Goal: Transaction & Acquisition: Obtain resource

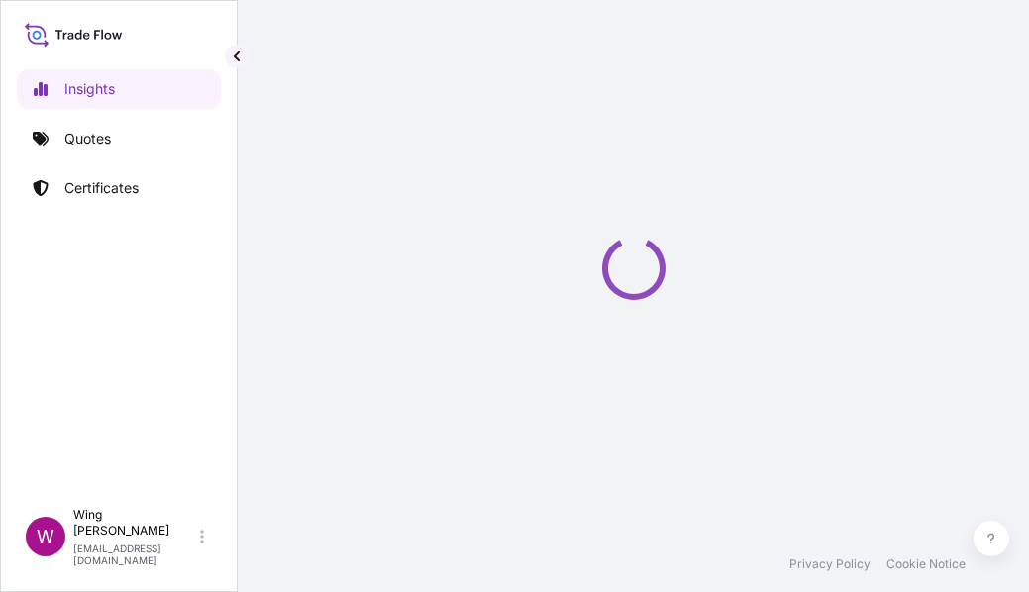
select select "2025"
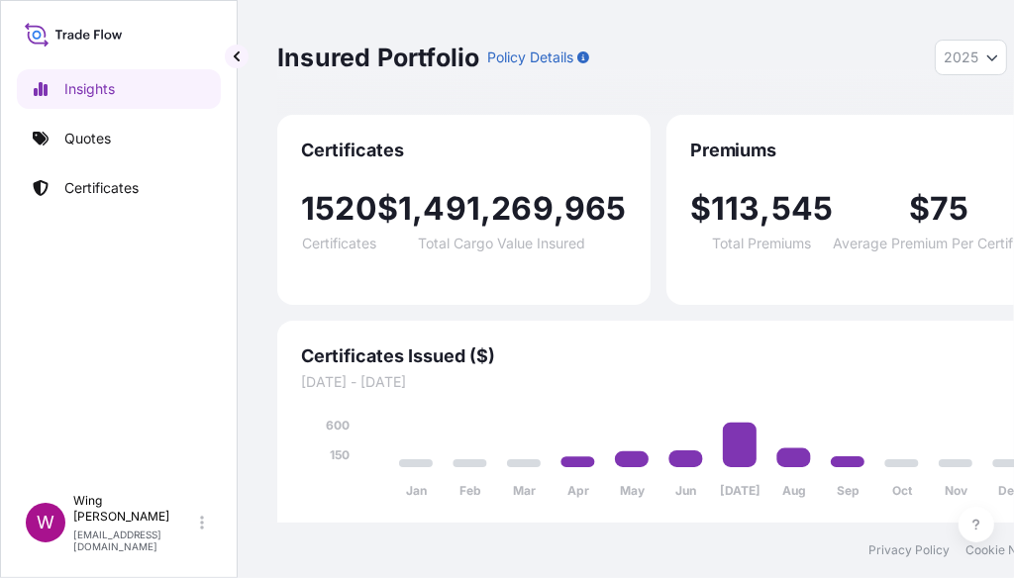
click at [457, 146] on span "Certificates" at bounding box center [464, 151] width 326 height 24
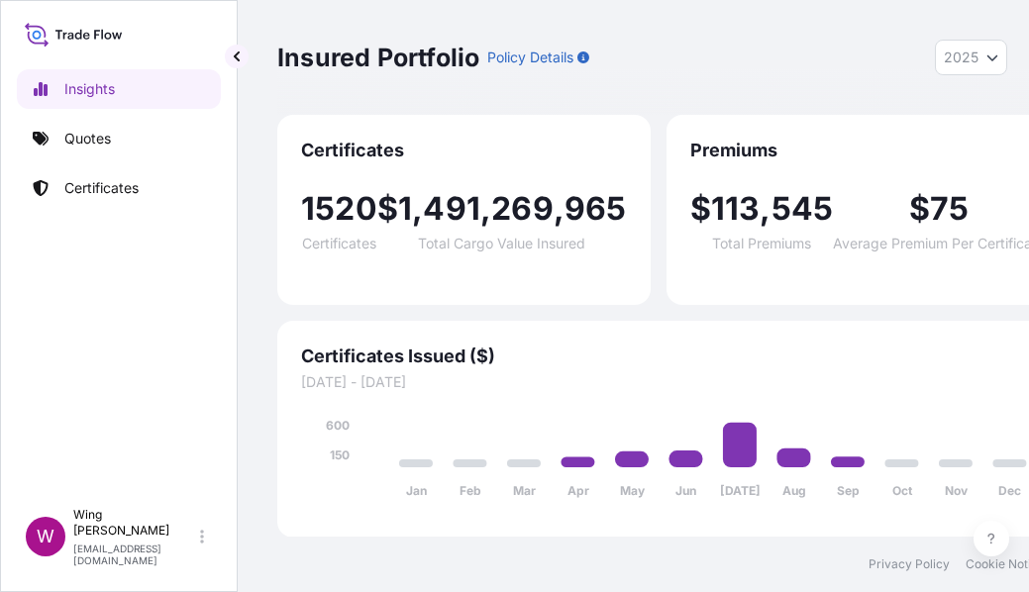
click at [955, 57] on span "2025" at bounding box center [960, 58] width 35 height 20
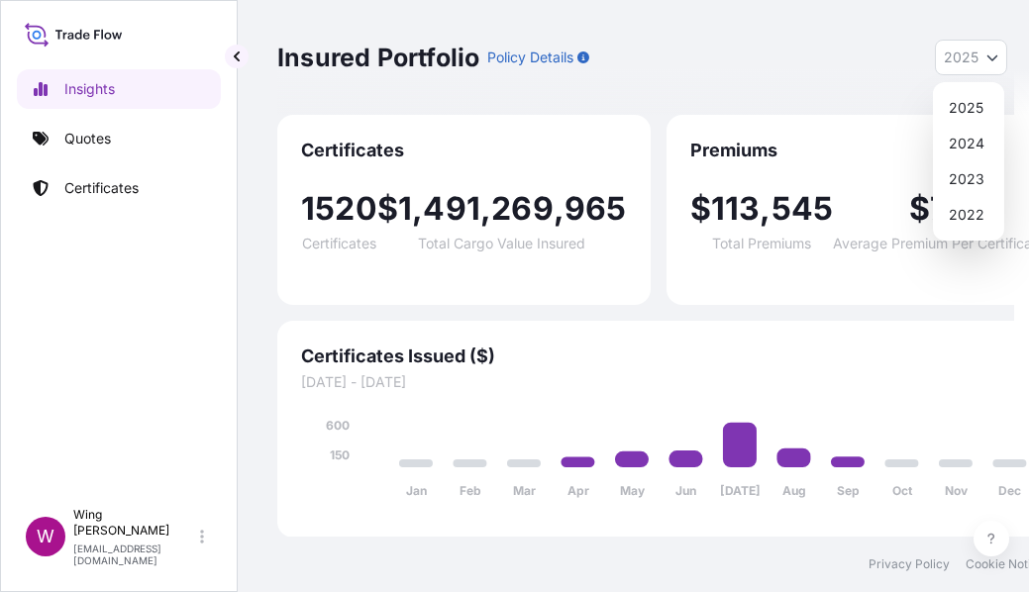
click at [955, 57] on span "2025" at bounding box center [960, 58] width 35 height 20
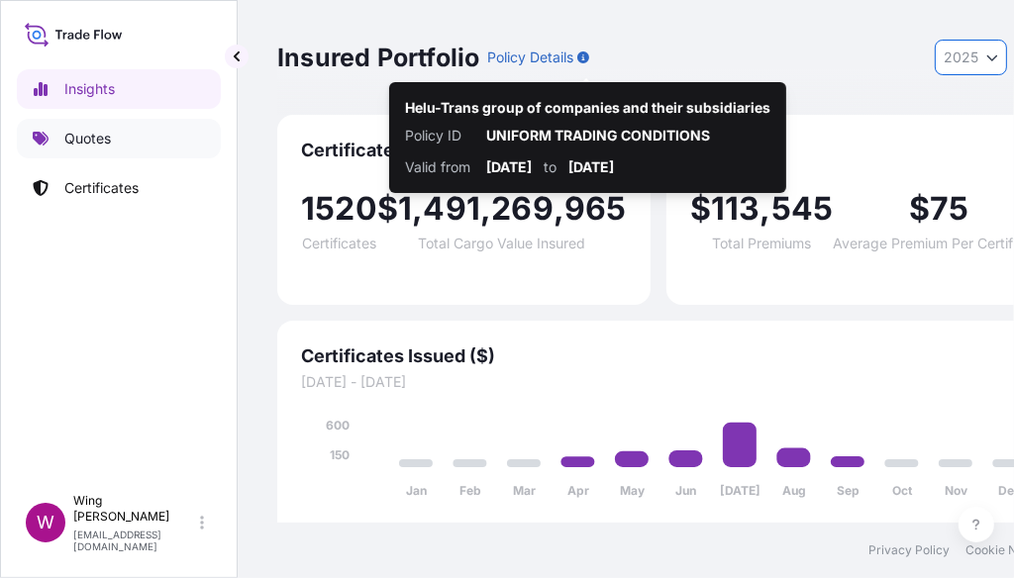
click at [96, 141] on p "Quotes" at bounding box center [87, 139] width 47 height 20
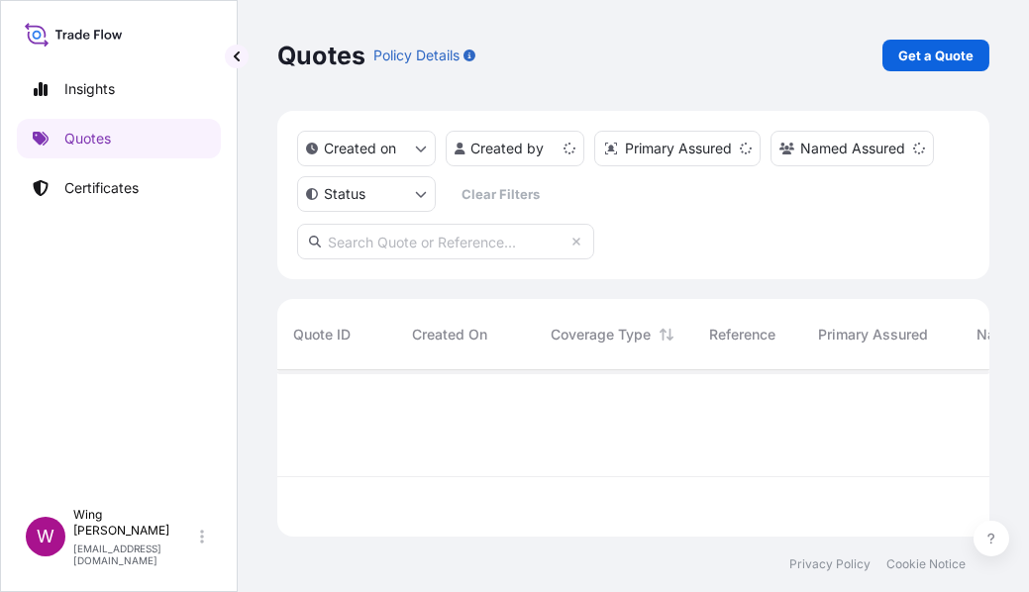
scroll to position [163, 697]
click at [941, 59] on p "Get a Quote" at bounding box center [935, 56] width 75 height 20
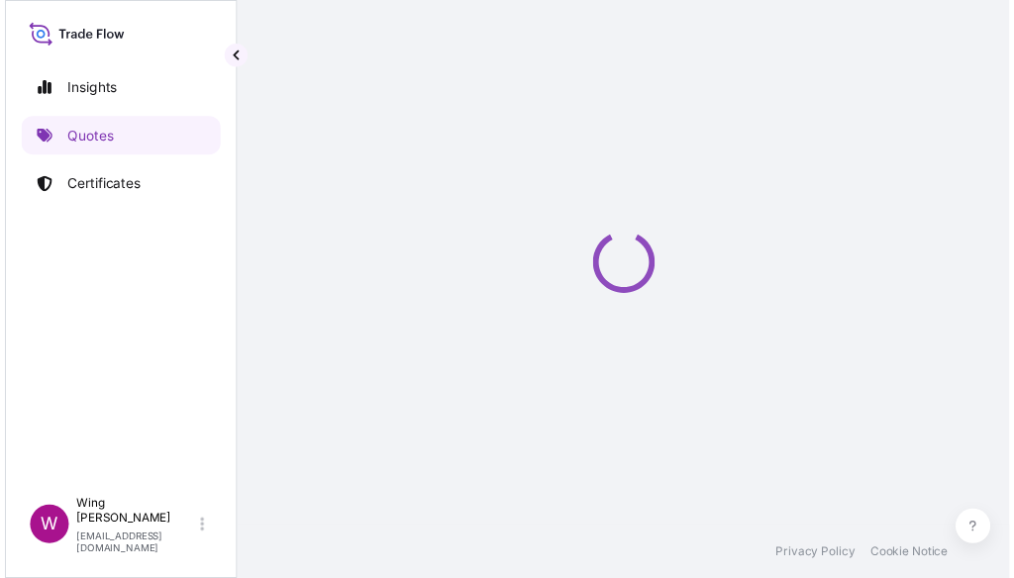
scroll to position [32, 0]
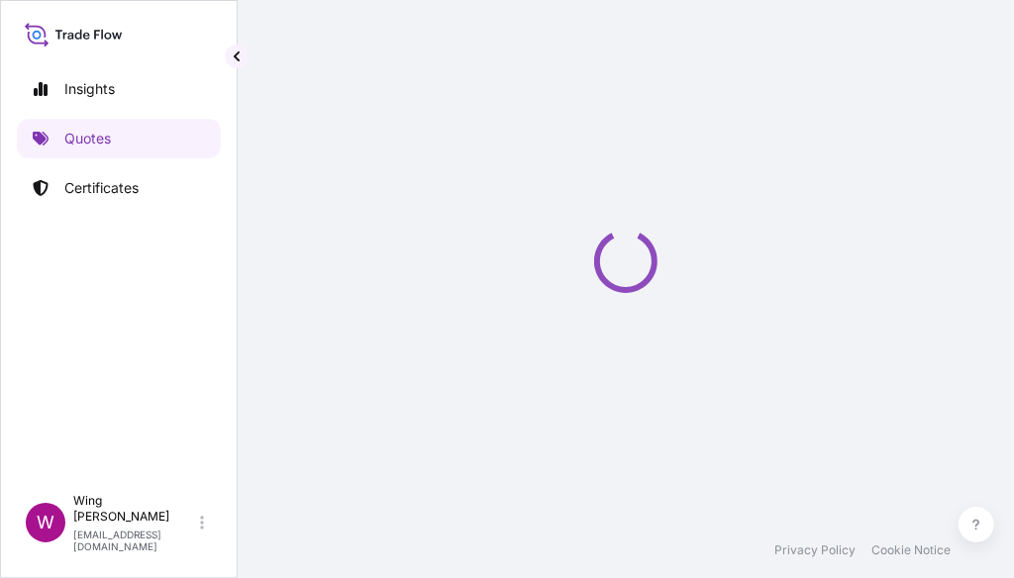
select select "AIR"
select select "27"
select select "Transit"
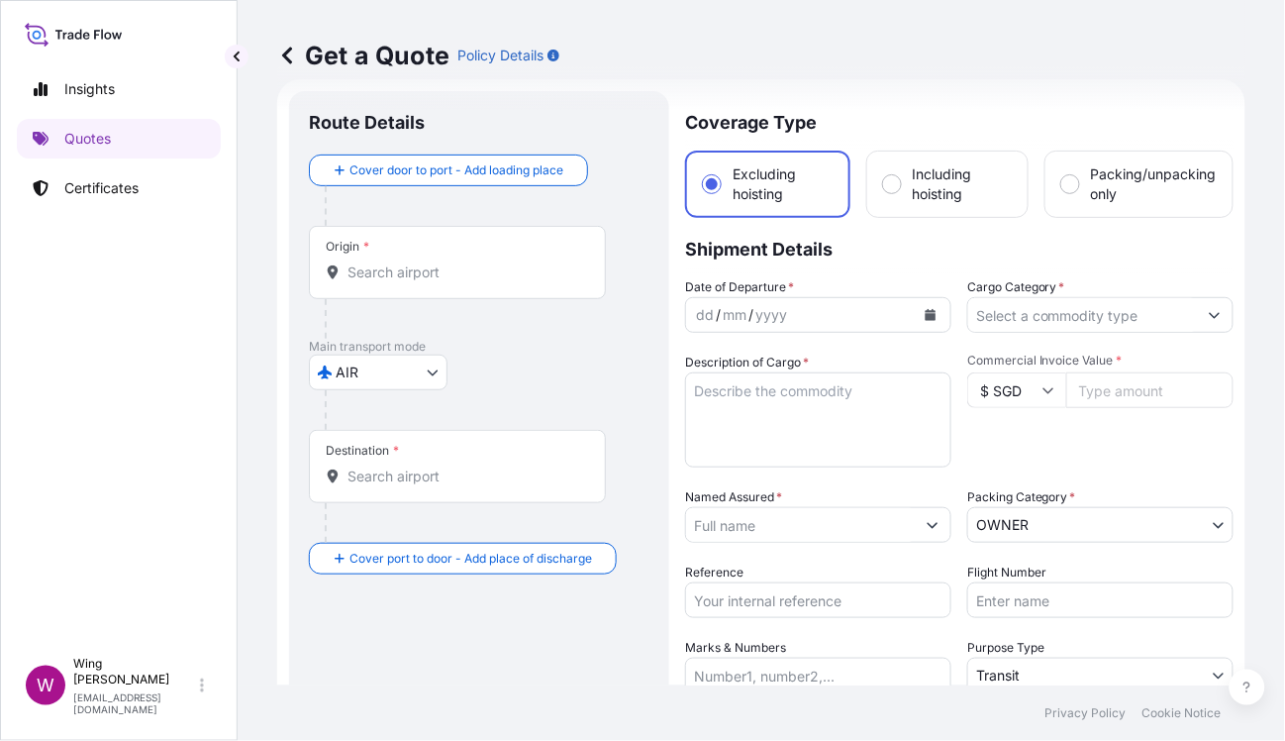
scroll to position [31, 0]
click at [395, 380] on body "Insights Quotes Certificates W Wing Lee [EMAIL_ADDRESS][DOMAIN_NAME] Get a Quot…" at bounding box center [642, 370] width 1285 height 741
click at [389, 277] on input "Origin *" at bounding box center [464, 273] width 234 height 20
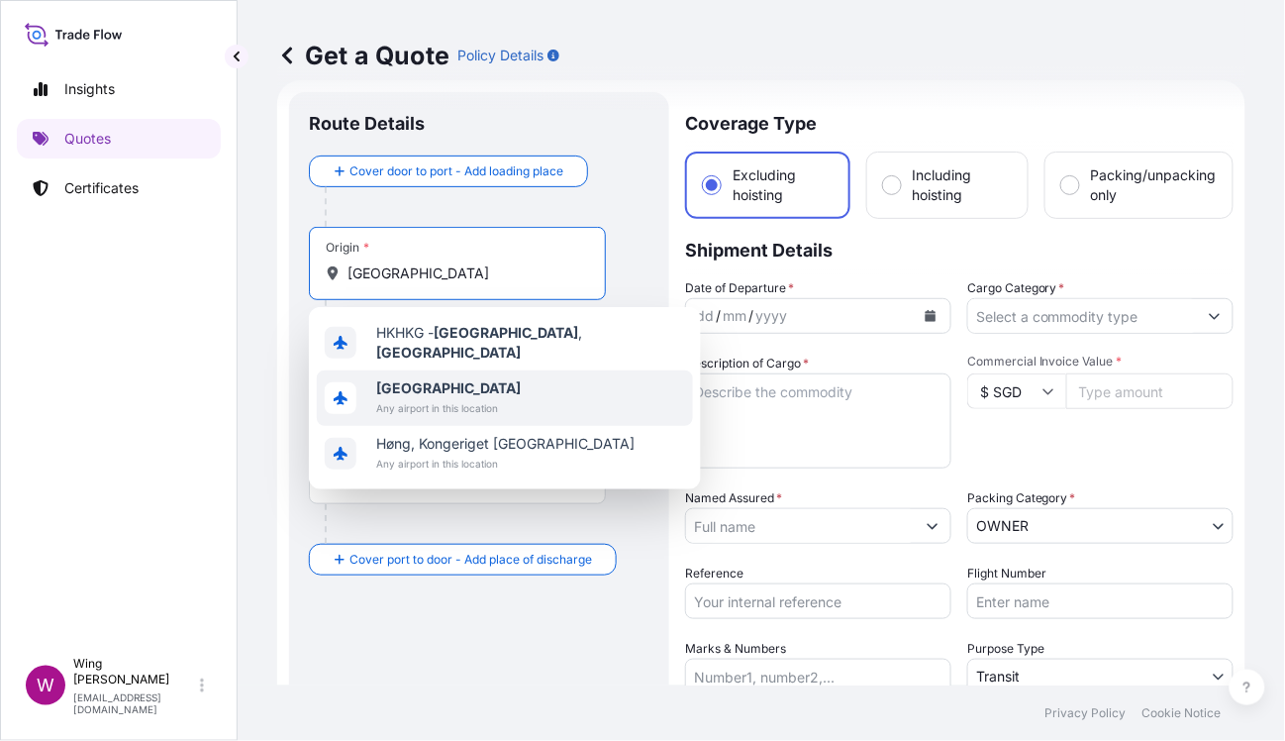
click at [418, 379] on b "[GEOGRAPHIC_DATA]" at bounding box center [448, 387] width 145 height 17
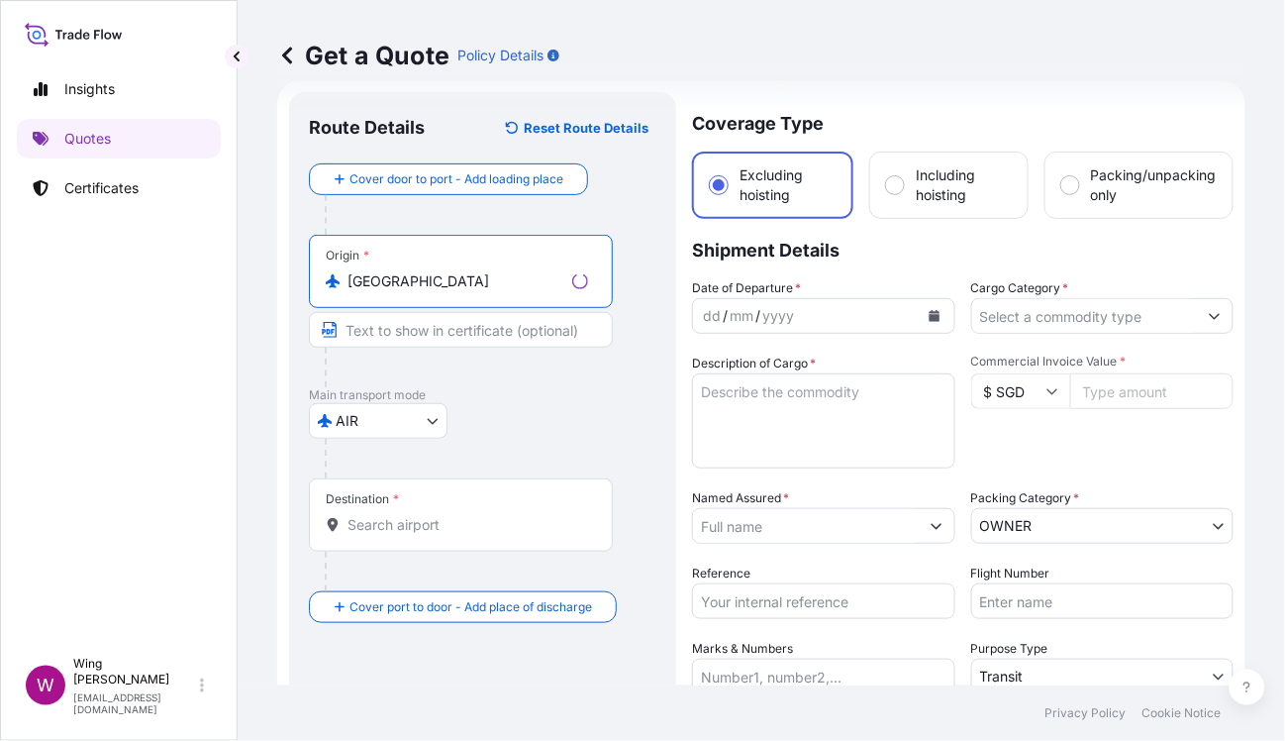
type input "[GEOGRAPHIC_DATA]"
click at [390, 509] on div "Destination *" at bounding box center [461, 514] width 304 height 73
click at [390, 515] on input "Destination *" at bounding box center [467, 525] width 241 height 20
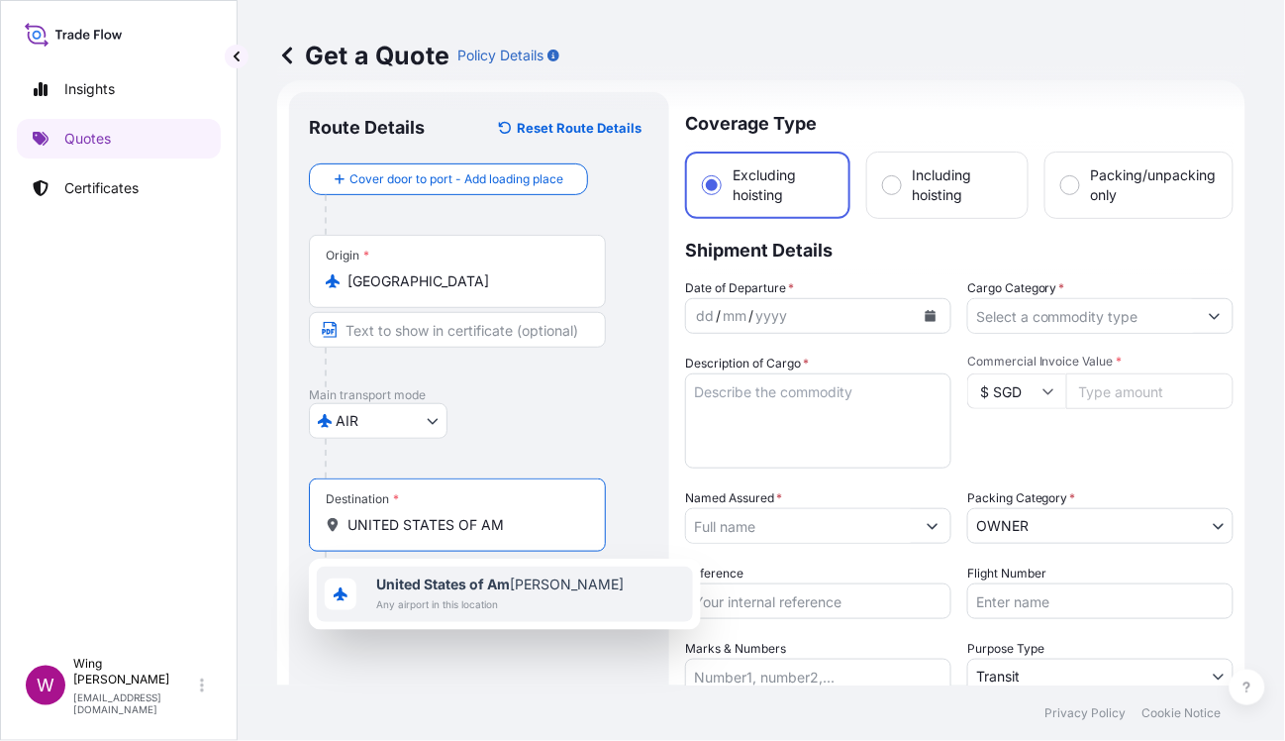
click at [423, 586] on b "United States of Am" at bounding box center [443, 583] width 134 height 17
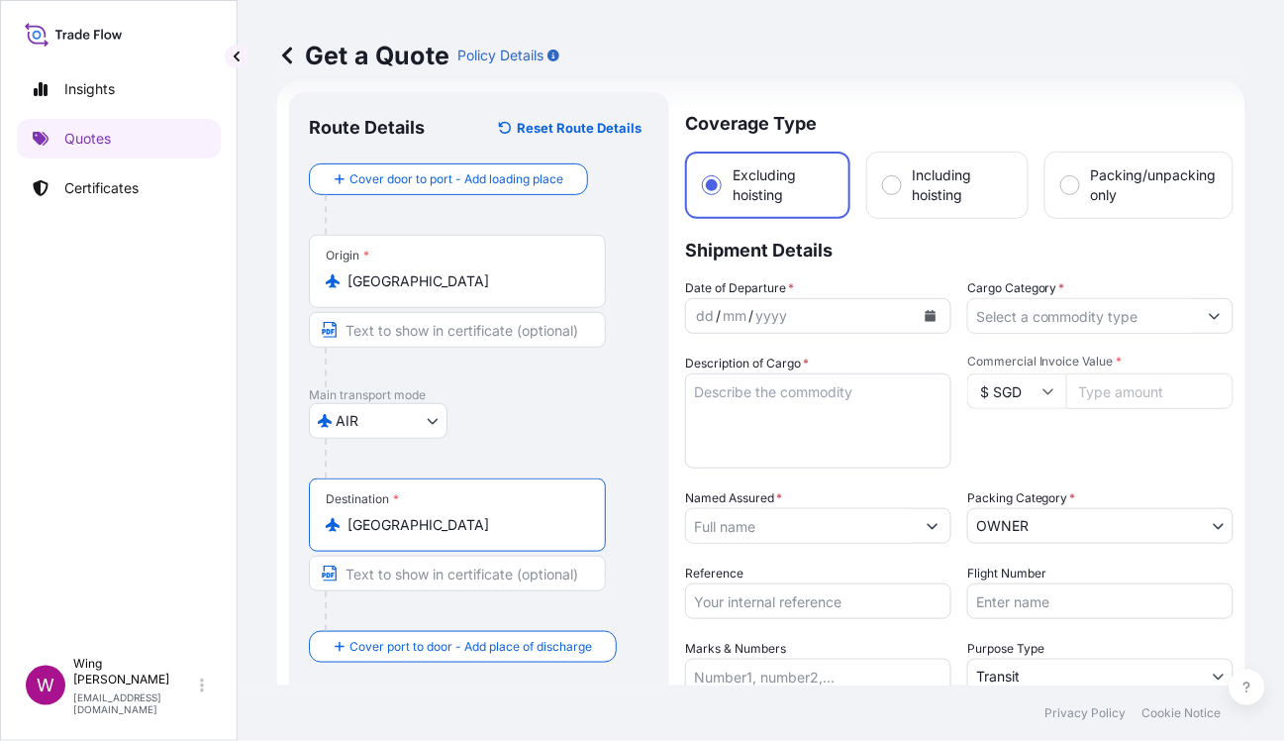
type input "United States of America"
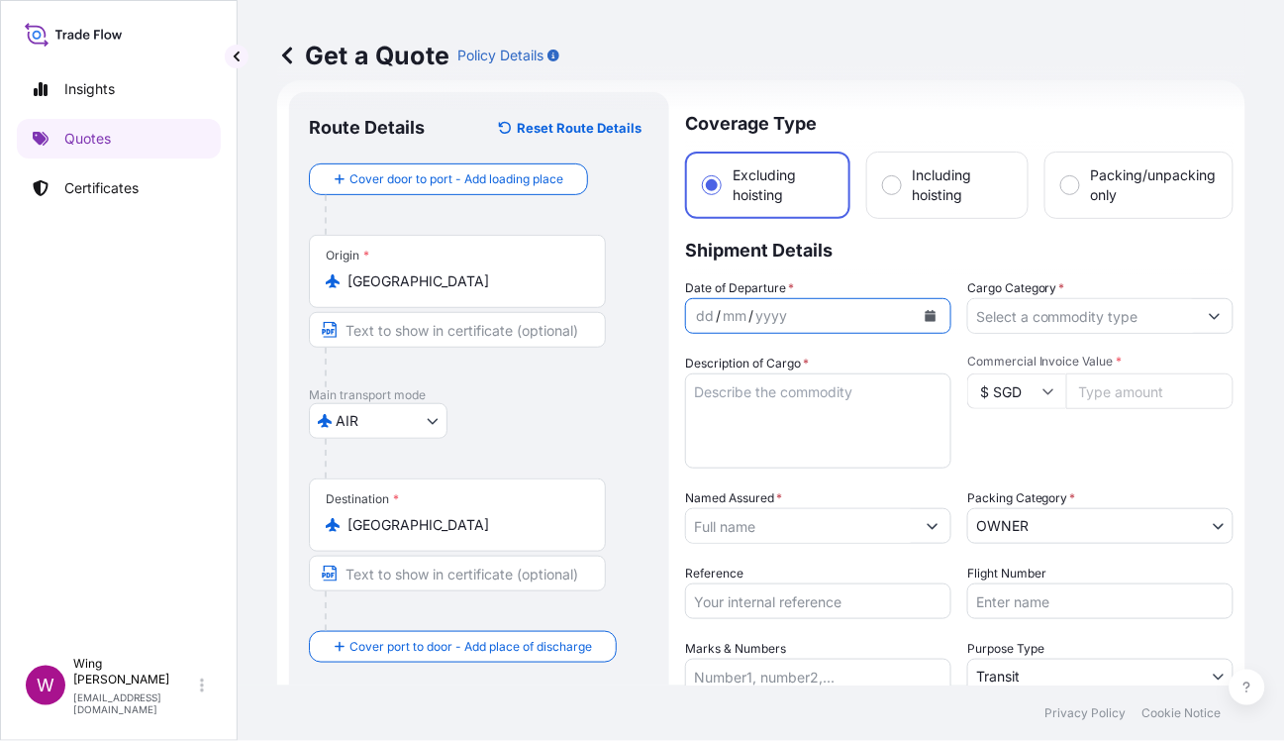
click at [926, 310] on icon "Calendar" at bounding box center [931, 316] width 11 height 12
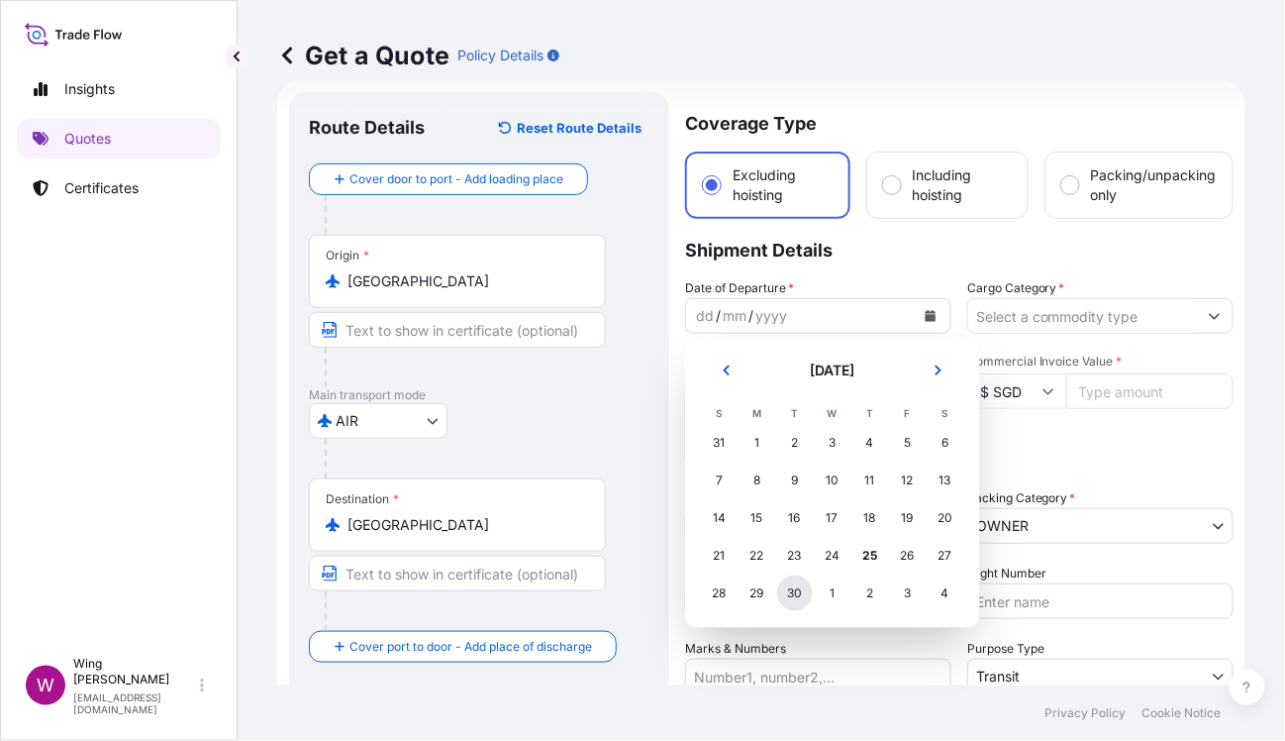
click at [794, 588] on div "30" at bounding box center [795, 593] width 36 height 36
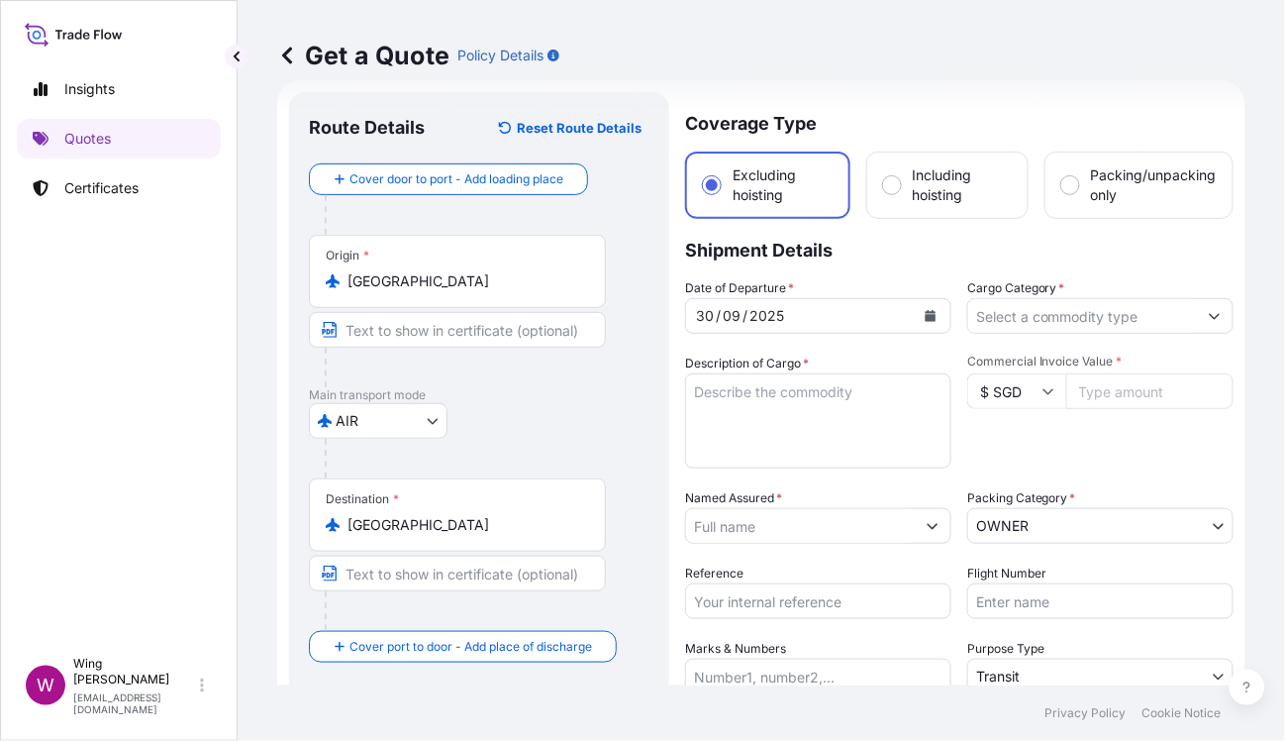
drag, startPoint x: 643, startPoint y: 353, endPoint x: 704, endPoint y: 342, distance: 62.5
click at [643, 353] on div "Origin * Hong Kong" at bounding box center [479, 311] width 341 height 152
click at [1028, 323] on input "Cargo Category *" at bounding box center [1082, 316] width 229 height 36
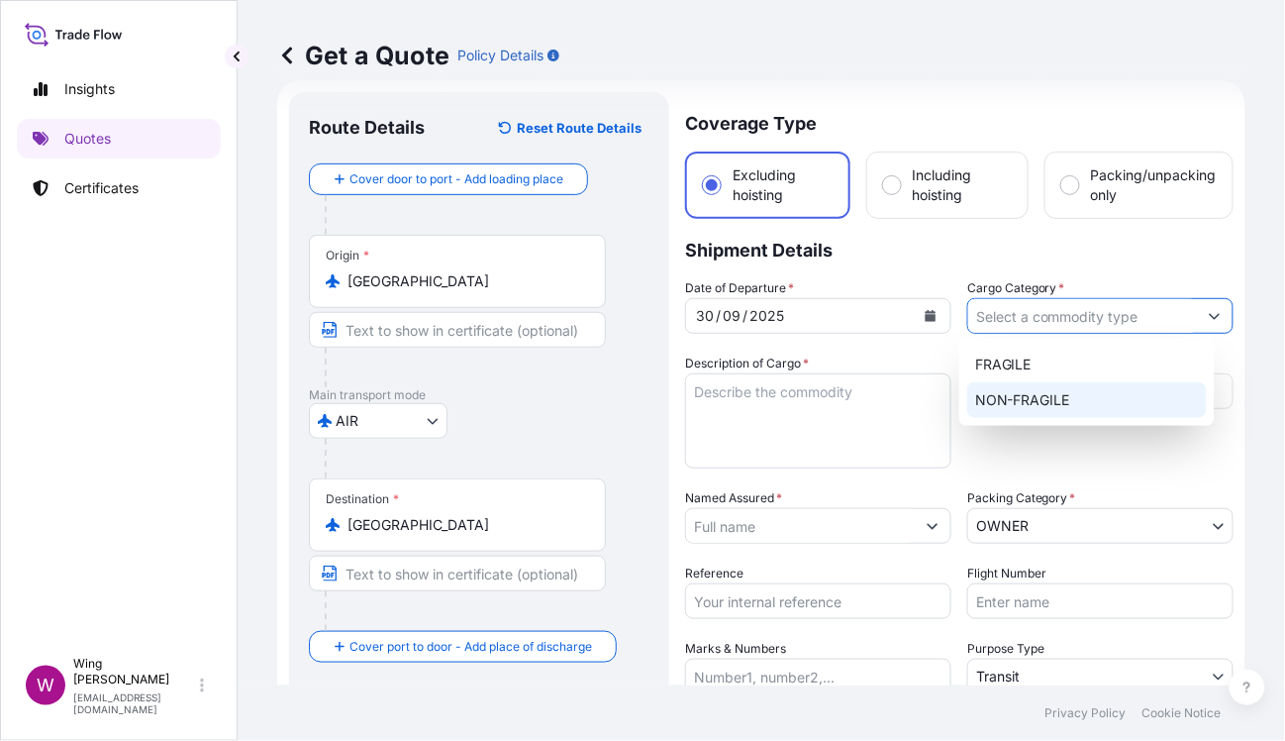
click at [1028, 397] on div "NON-FRAGILE" at bounding box center [1087, 400] width 240 height 36
type input "NON-FRAGILE"
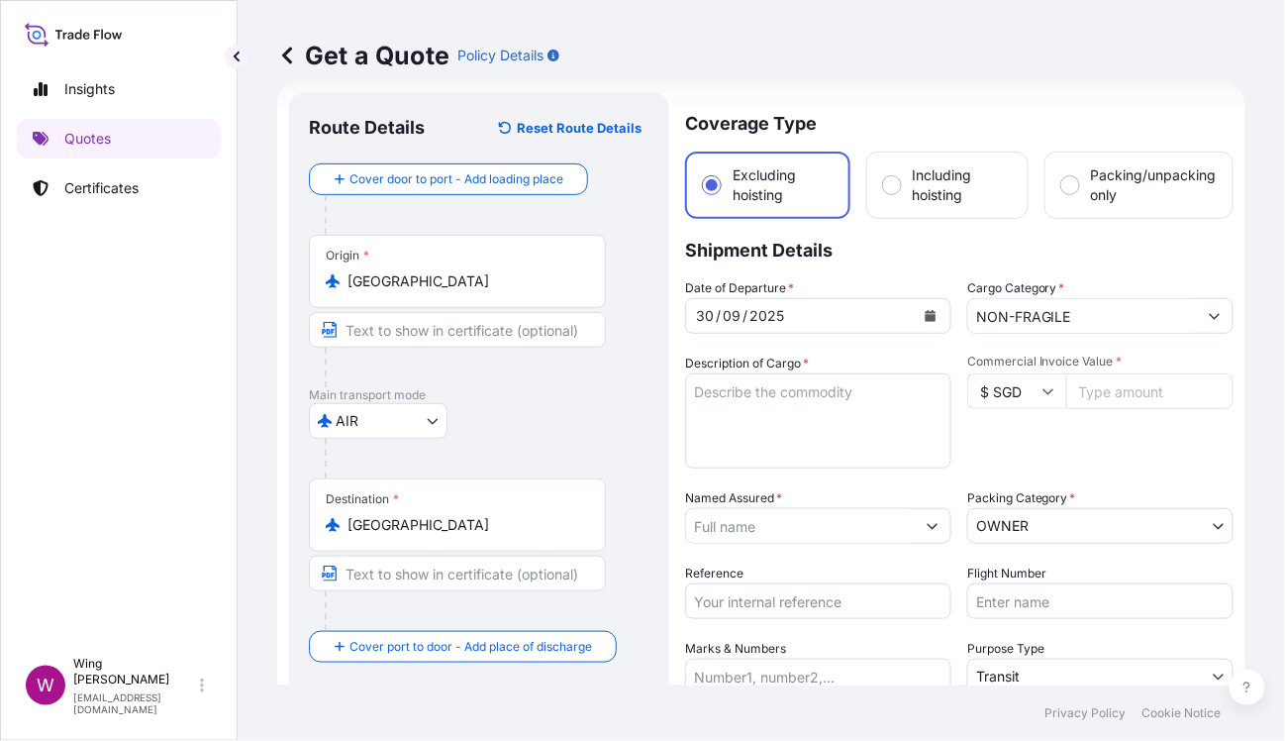
click at [720, 426] on textarea "Description of Cargo *" at bounding box center [818, 420] width 266 height 95
paste textarea "DFDQ4 Jean Arp - Torso Eines Ritters"
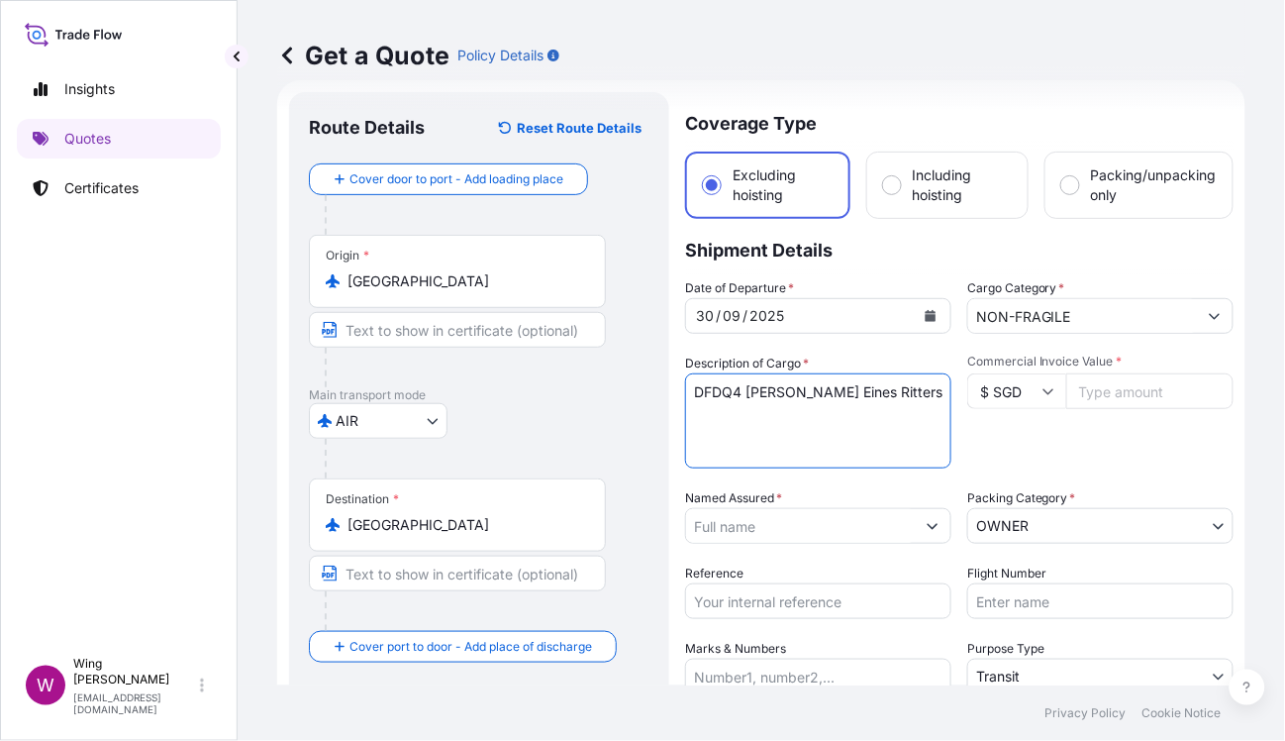
click at [745, 389] on textarea "DFDQ4 Jean Arp - Torso Eines Ritters" at bounding box center [818, 420] width 266 height 95
type textarea "DFDQ4, Jean Arp - Torso Eines Ritters"
click at [1028, 379] on input "$ SGD" at bounding box center [1016, 391] width 99 height 36
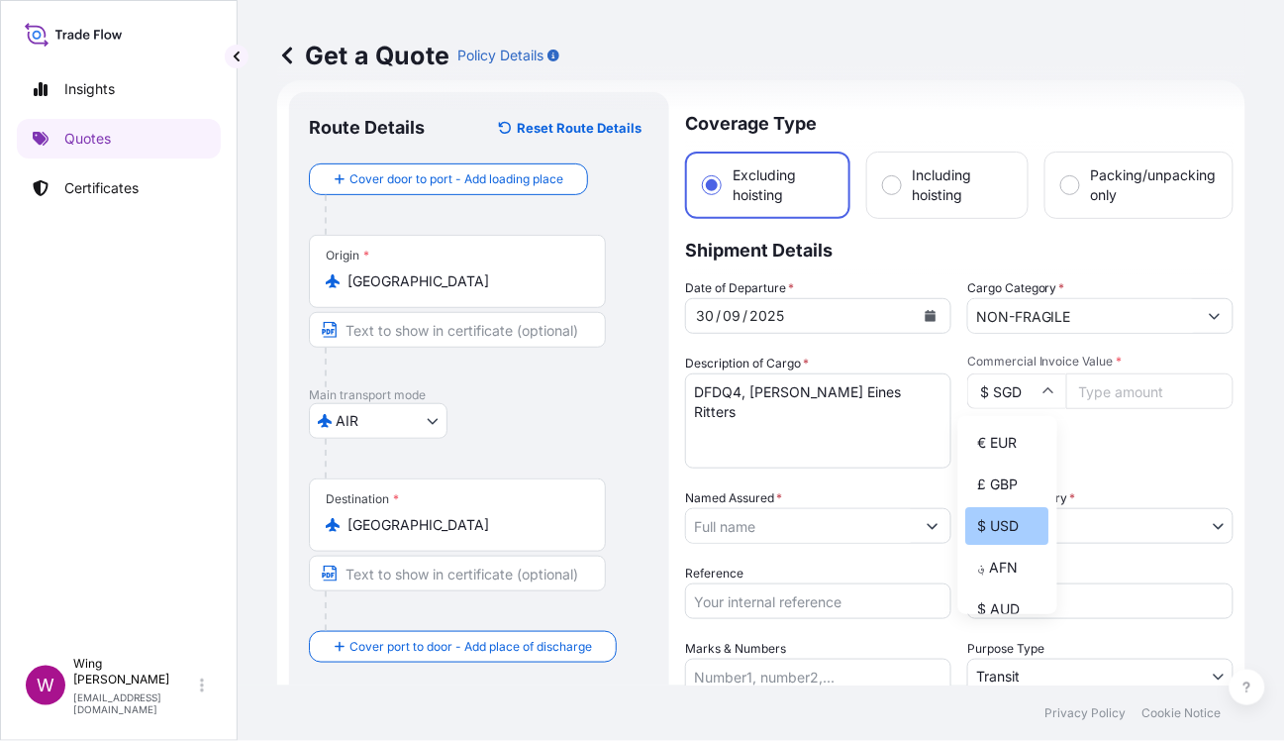
click at [994, 540] on div "$ USD" at bounding box center [1007, 526] width 83 height 38
type input "$ USD"
click at [1028, 379] on input "Commercial Invoice Value *" at bounding box center [1149, 391] width 167 height 36
type input "175000"
click at [624, 428] on div "AIR COURIER INSTALLATION LAND SEA AIR STORAGE" at bounding box center [479, 421] width 341 height 36
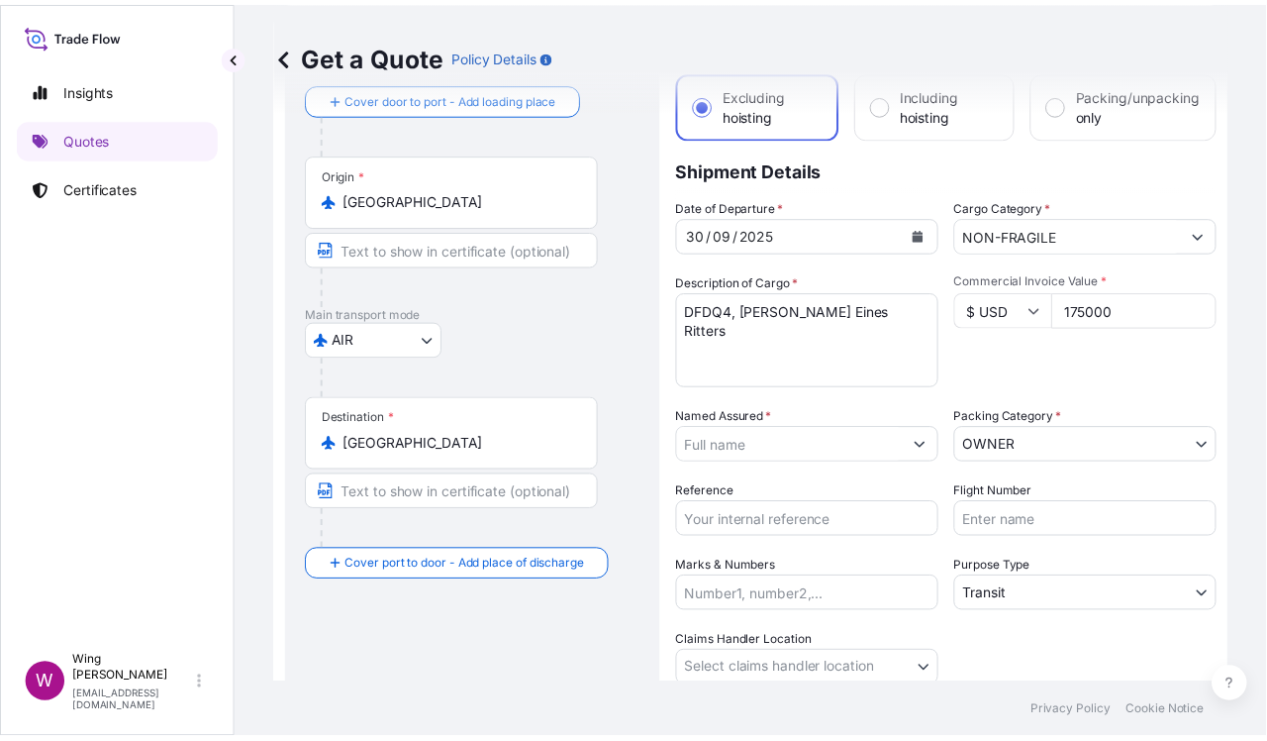
scroll to position [154, 0]
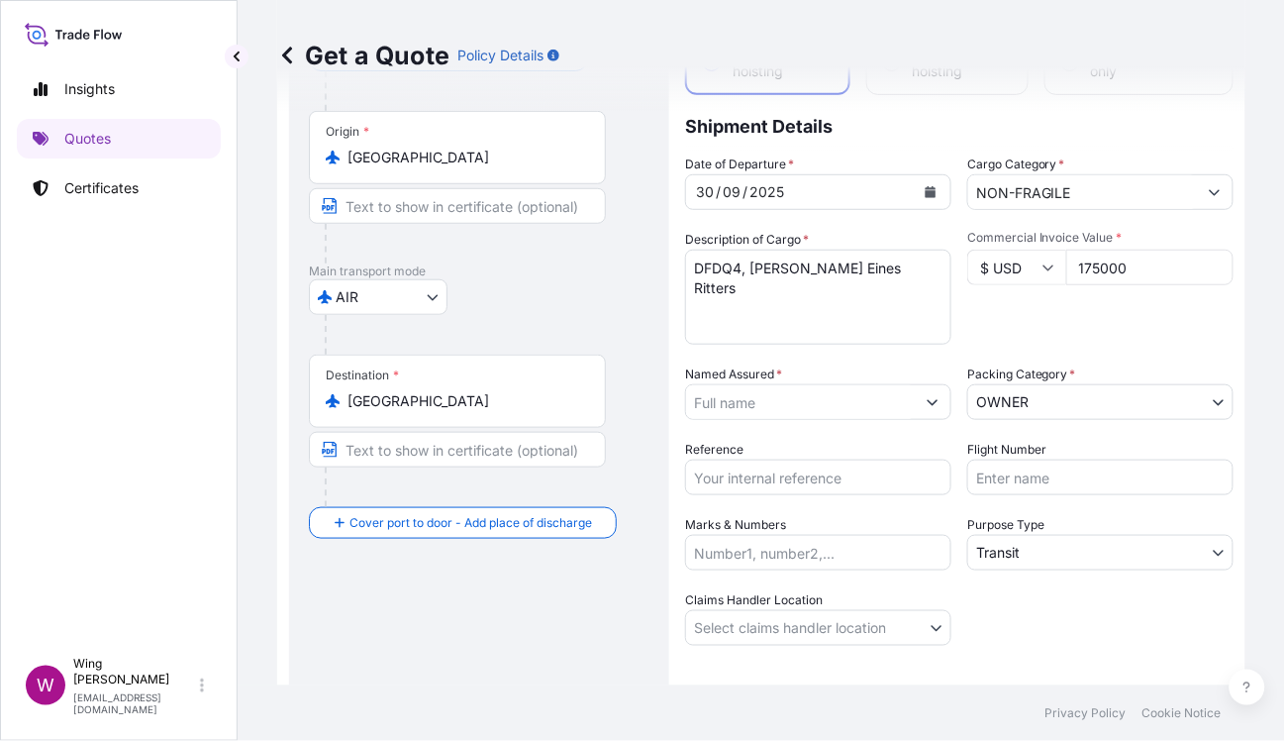
click at [598, 314] on div "AIR COURIER INSTALLATION LAND SEA AIR STORAGE" at bounding box center [479, 297] width 341 height 36
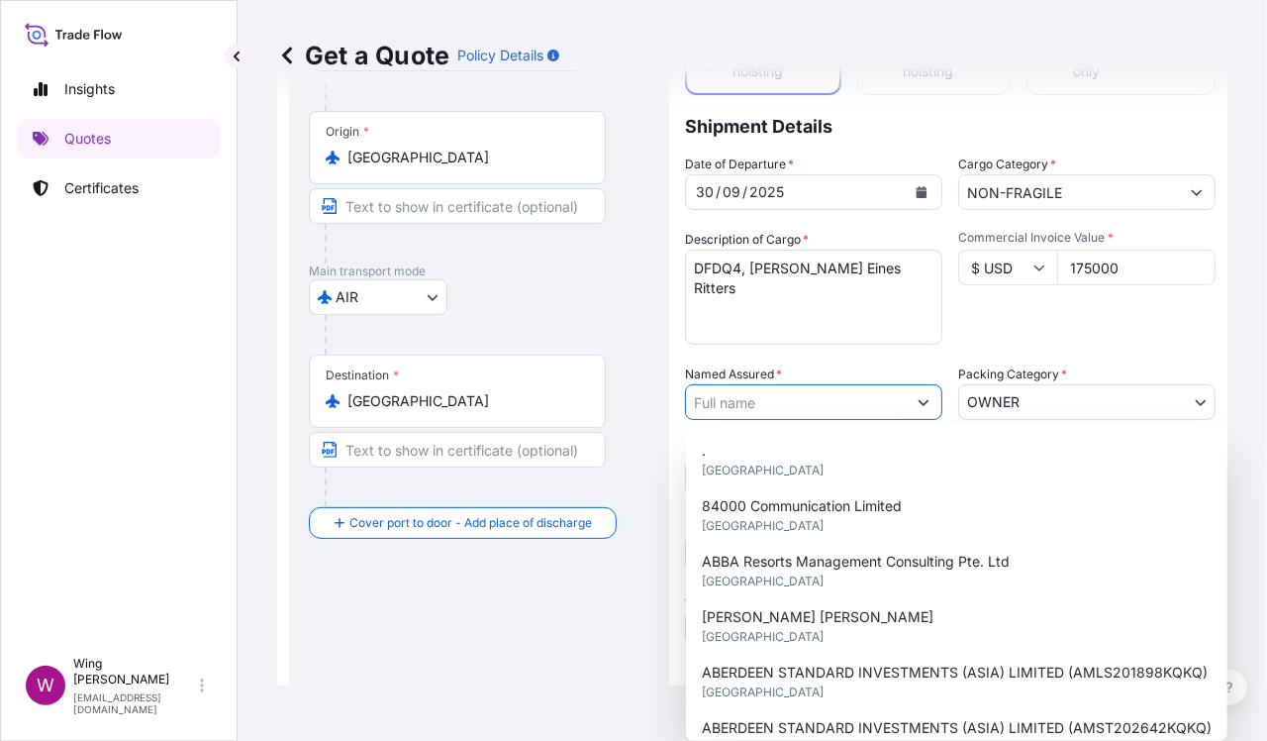
click at [753, 412] on input "Named Assured *" at bounding box center [796, 402] width 220 height 36
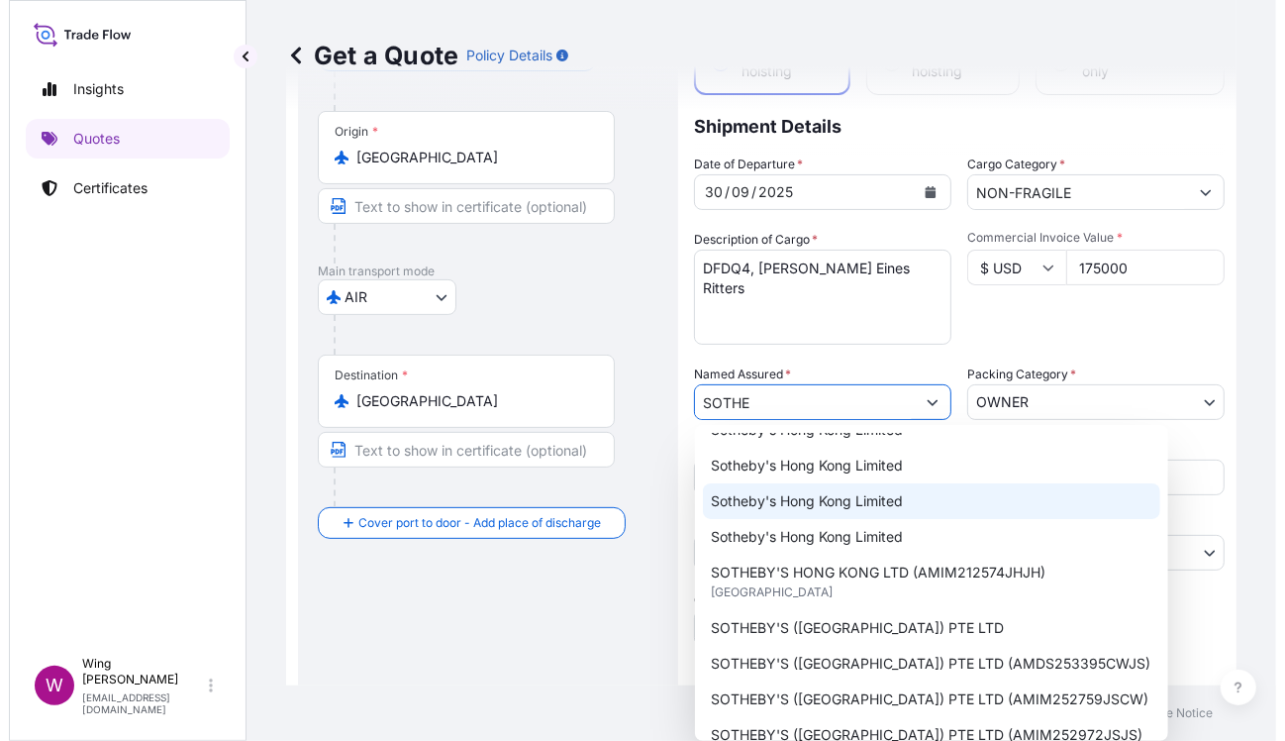
scroll to position [0, 0]
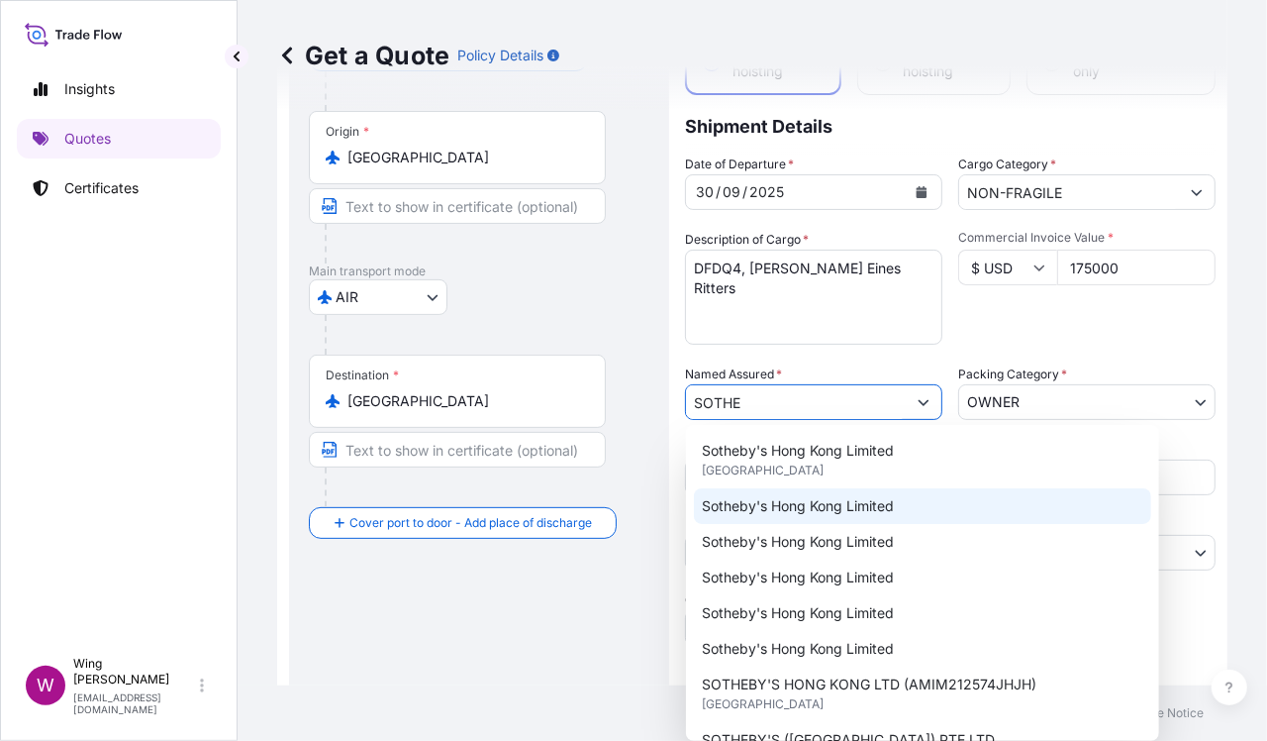
click at [757, 509] on span "Sotheby's Hong Kong Limited" at bounding box center [798, 506] width 192 height 20
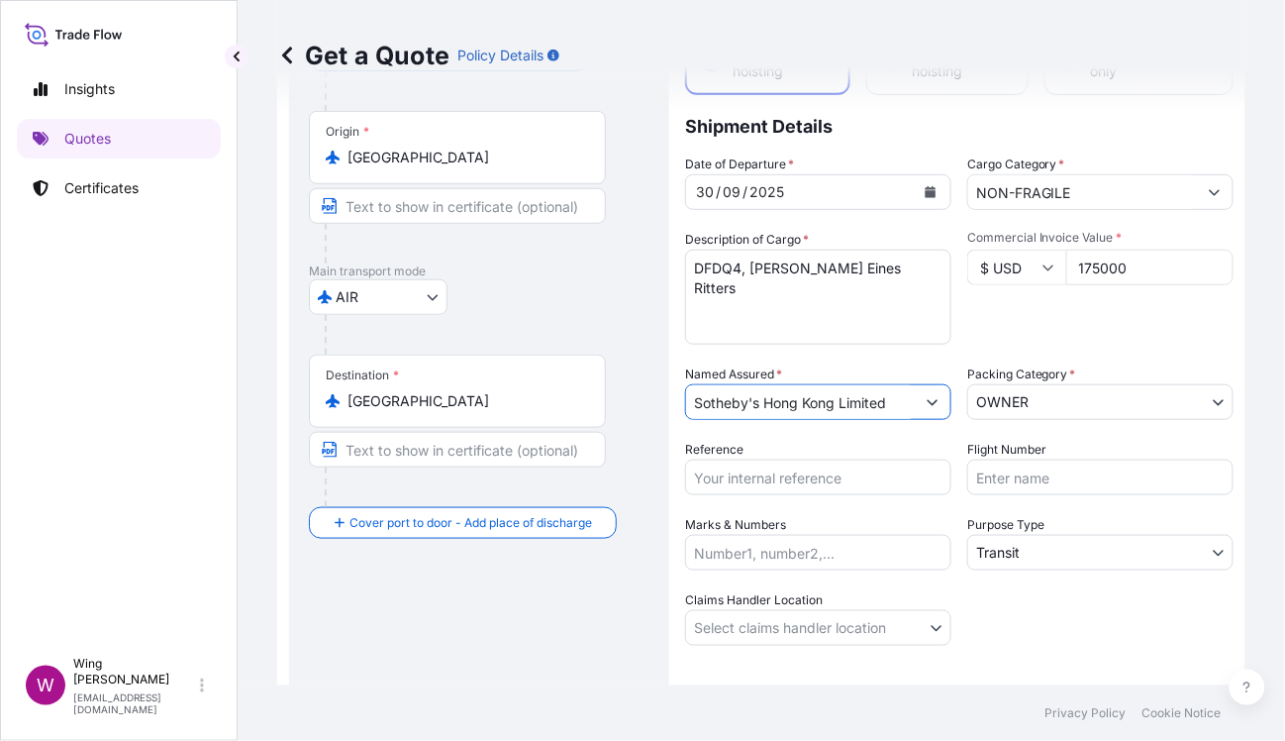
type input "Sotheby's Hong Kong Limited"
click at [1028, 407] on body "Insights Quotes Certificates W Wing Lee winglee@helutrans.com Get a Quote Polic…" at bounding box center [642, 370] width 1285 height 741
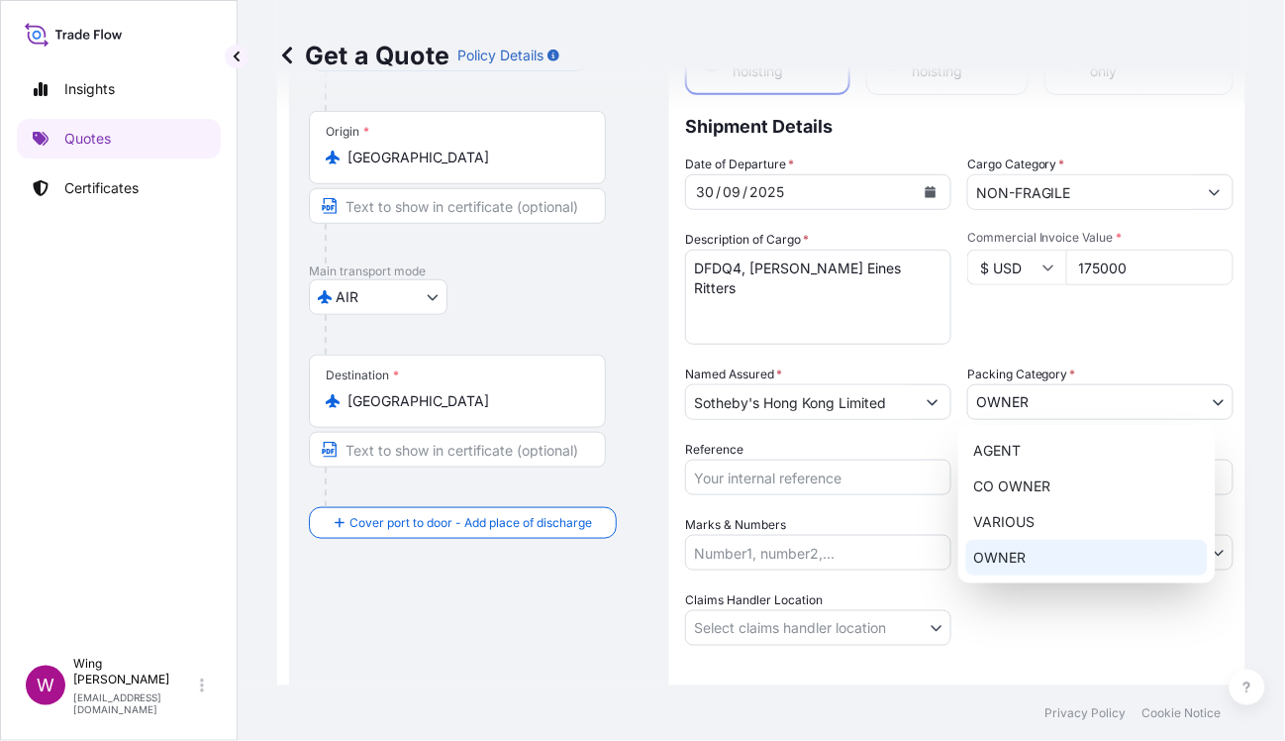
click at [1028, 554] on div "OWNER" at bounding box center [1087, 558] width 242 height 36
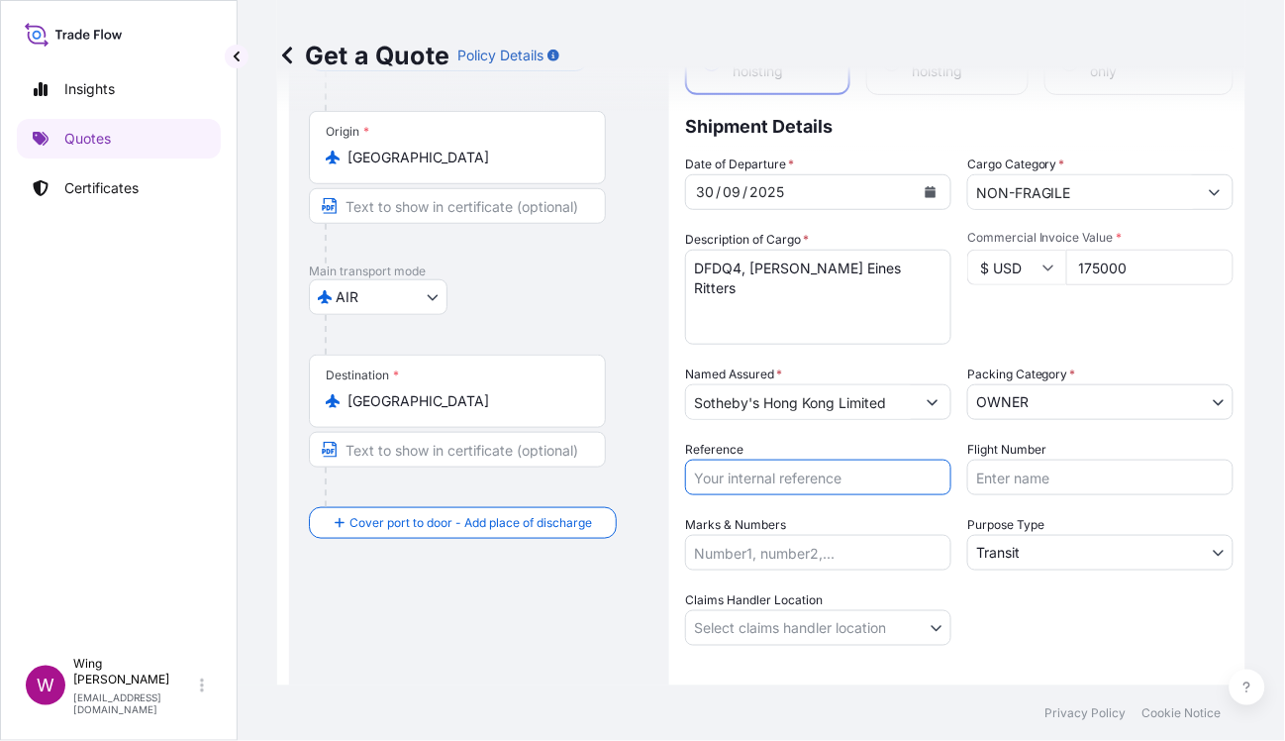
click at [694, 473] on input "Reference" at bounding box center [818, 477] width 266 height 36
paste input "AMIM2510700GMGM"
type input "AMIM2510700GMGM"
click at [567, 591] on div "Route Details Reset Route Details Cover door to port - Add loading place Place …" at bounding box center [479, 380] width 341 height 785
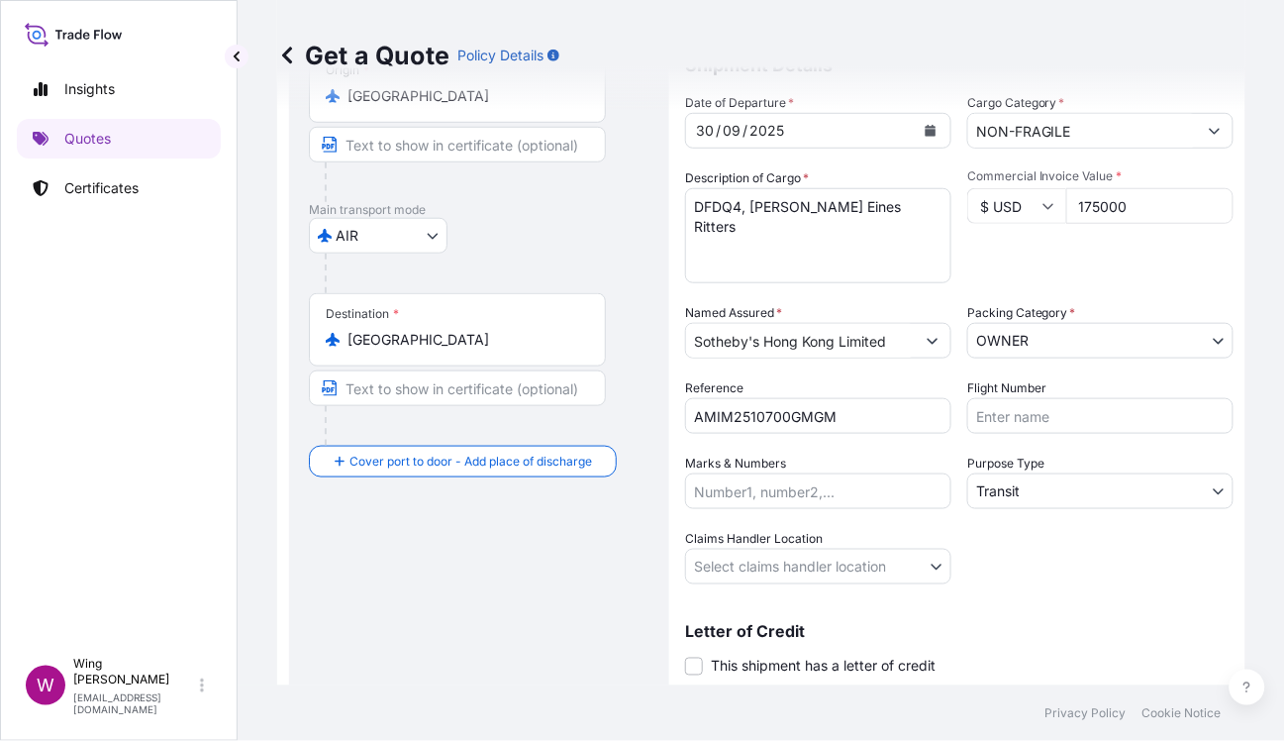
scroll to position [270, 0]
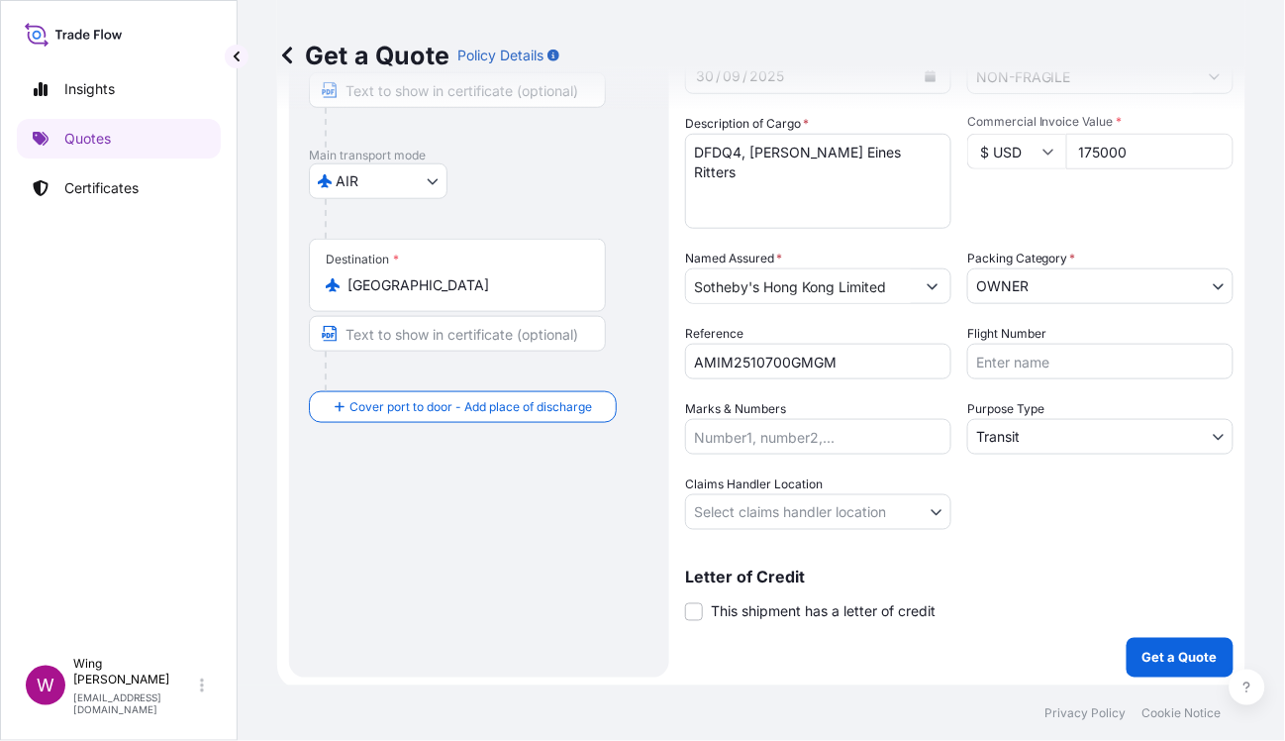
click at [1014, 437] on body "Insights Quotes Certificates W Wing Lee winglee@helutrans.com Get a Quote Polic…" at bounding box center [642, 370] width 1285 height 741
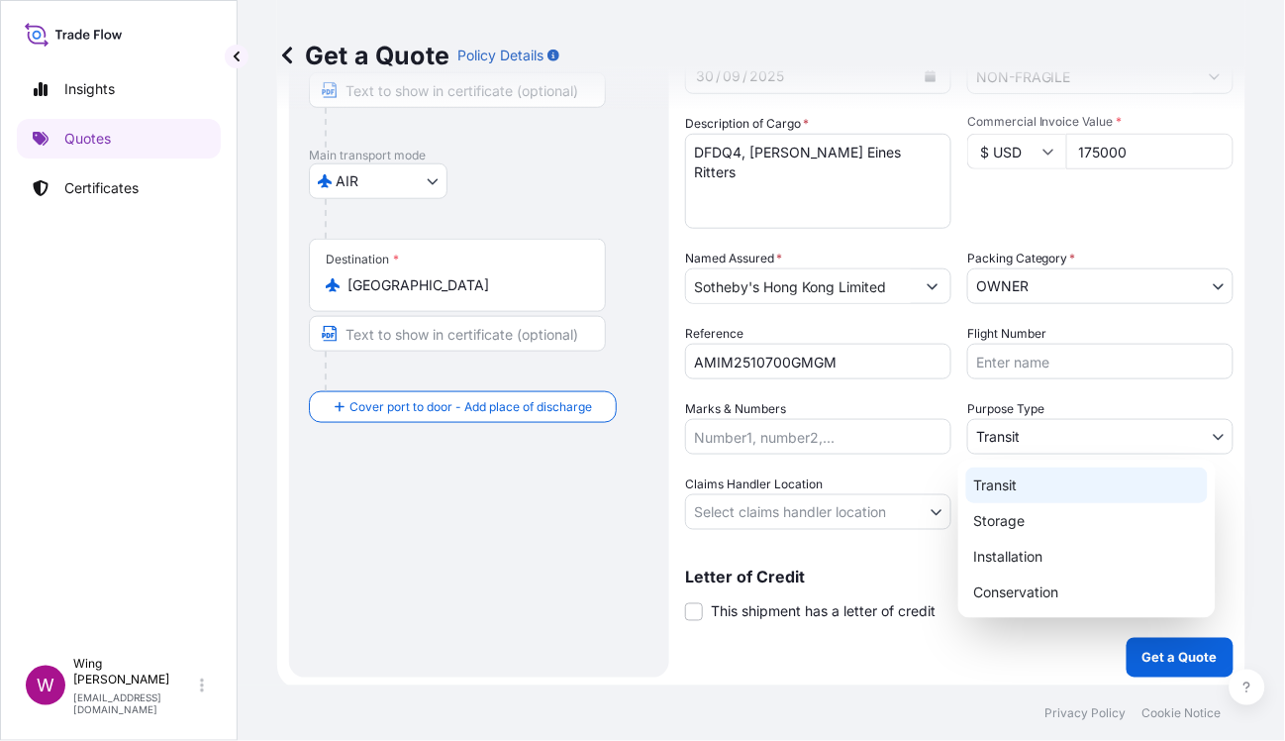
click at [1014, 473] on div "Transit" at bounding box center [1087, 485] width 242 height 36
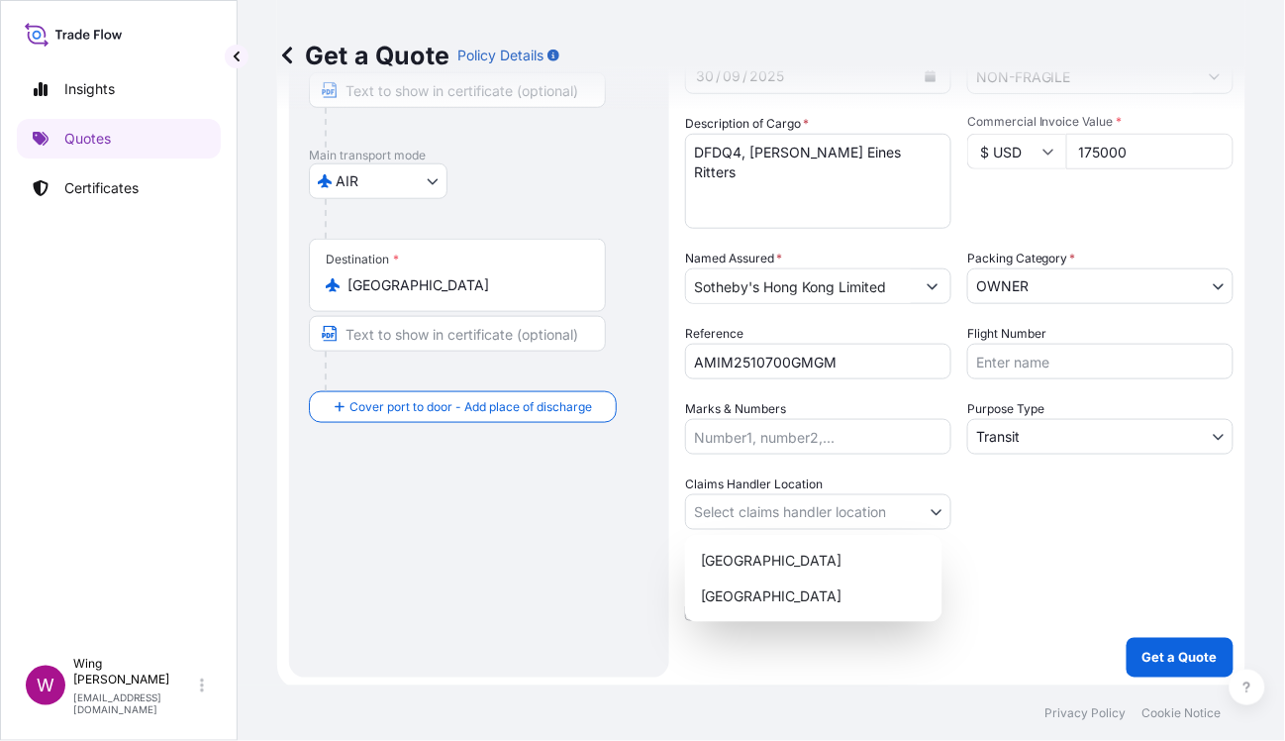
click at [764, 508] on body "Insights Quotes Certificates W Wing Lee winglee@helutrans.com Get a Quote Polic…" at bounding box center [642, 370] width 1285 height 741
click at [755, 549] on div "Hong Kong" at bounding box center [814, 561] width 242 height 36
select select "Hong Kong"
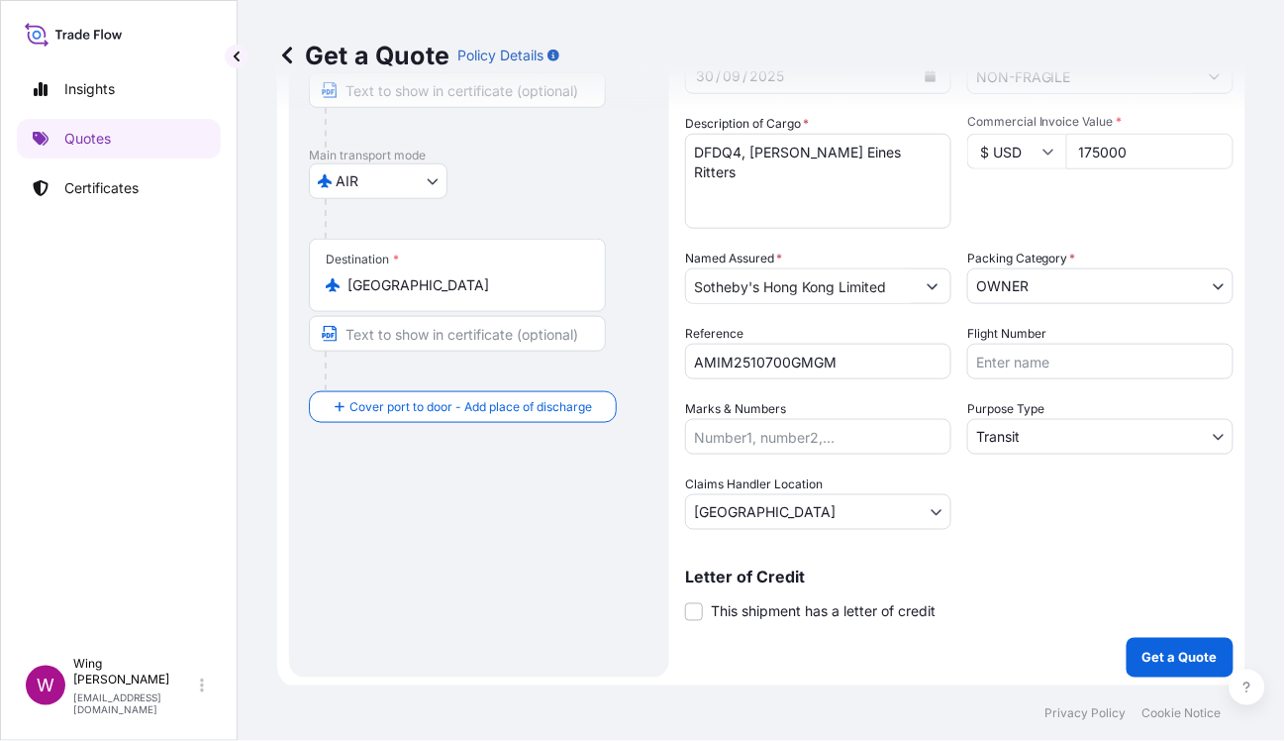
click at [526, 546] on div "Route Details Reset Route Details Cover door to port - Add loading place Place …" at bounding box center [479, 264] width 341 height 785
click at [1028, 591] on p "Get a Quote" at bounding box center [1179, 657] width 75 height 20
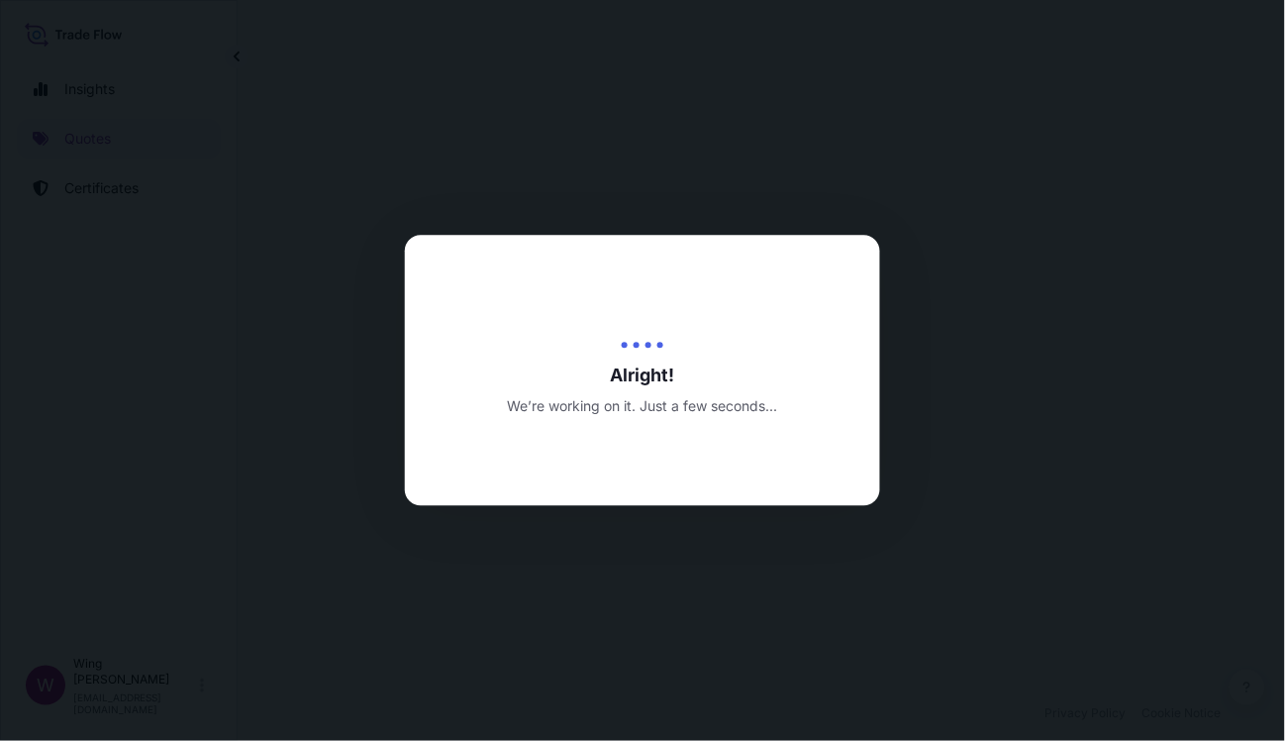
select select "AIR"
select select "Transit"
select select "Hong Kong"
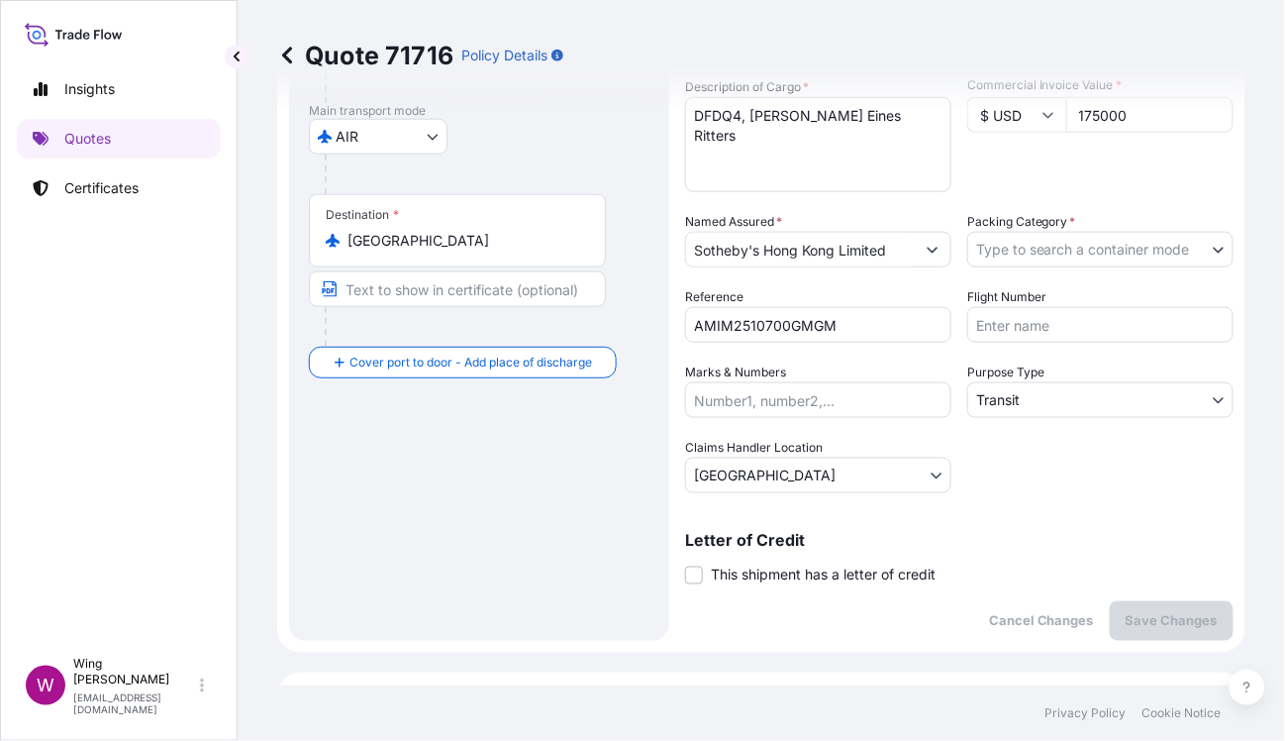
scroll to position [370, 0]
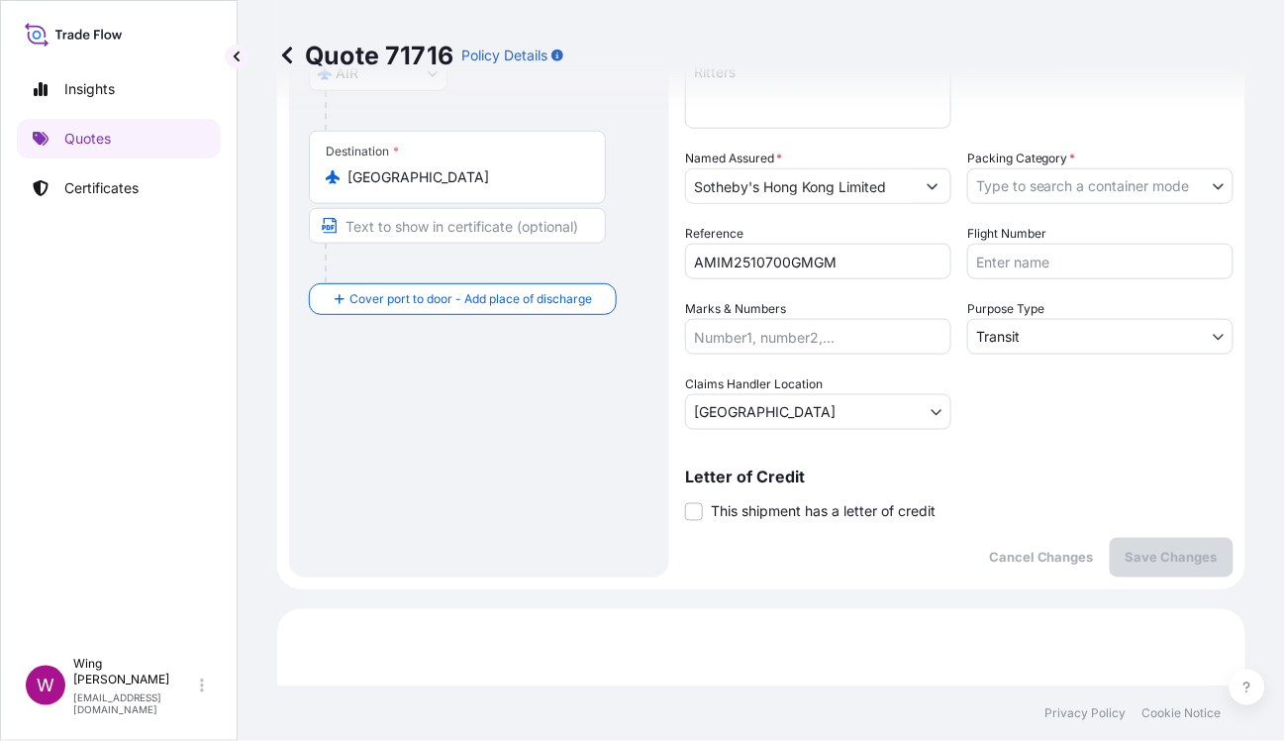
click at [997, 178] on body "Insights Quotes Certificates W Wing Lee winglee@helutrans.com Quote 71716 Polic…" at bounding box center [642, 370] width 1285 height 741
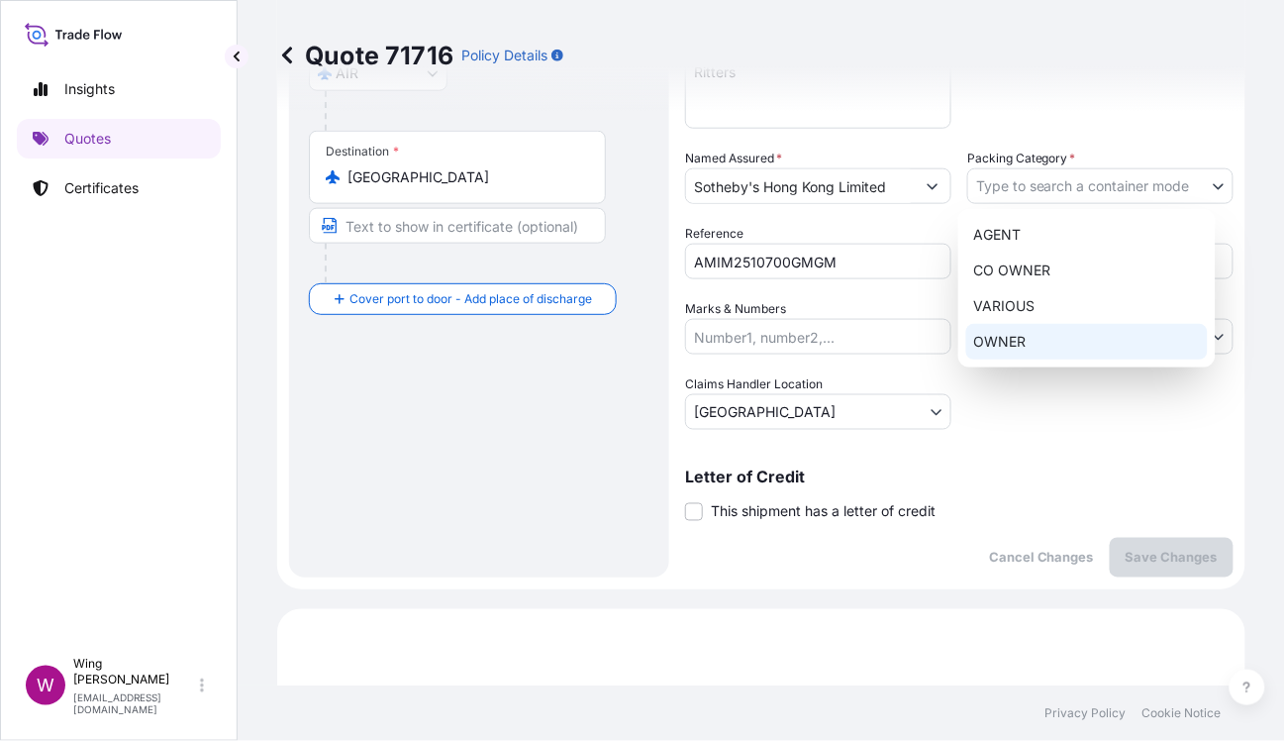
click at [1002, 342] on div "OWNER" at bounding box center [1087, 342] width 242 height 36
select select "27"
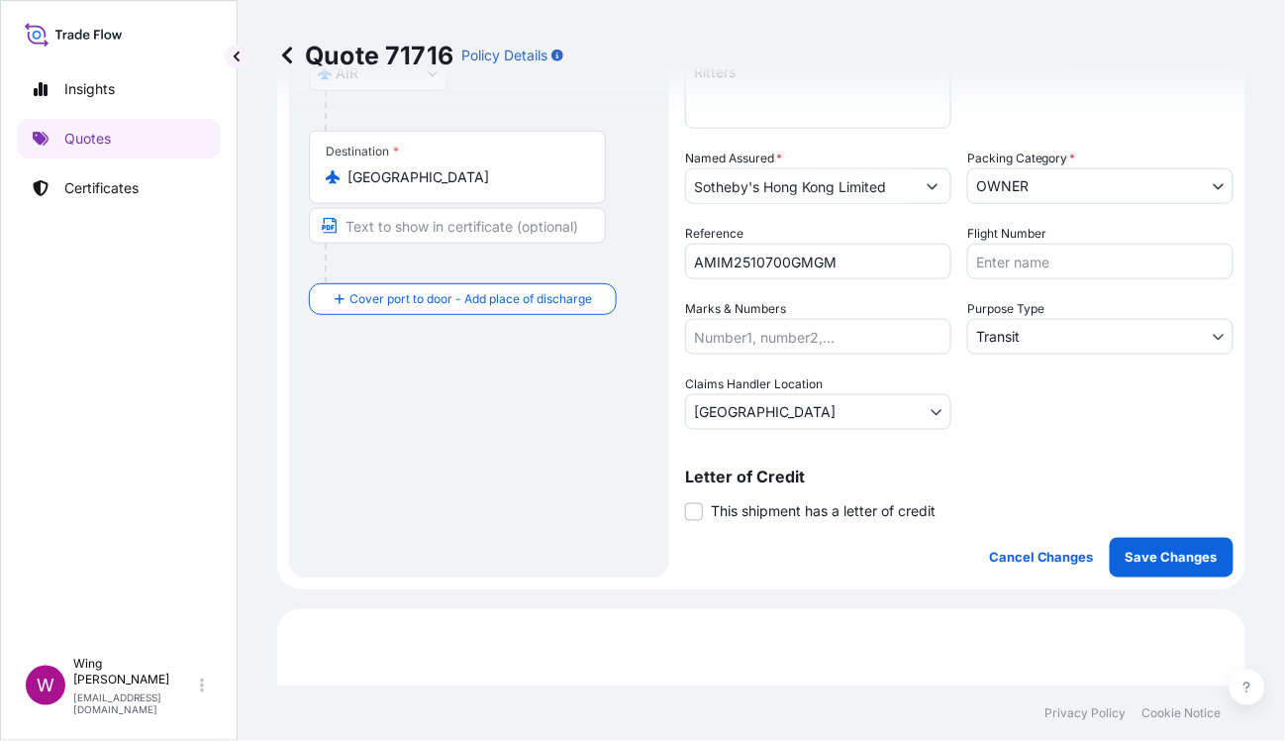
click at [461, 467] on div "Route Details Cover door to port - Add loading place Place of loading Road / In…" at bounding box center [479, 164] width 341 height 785
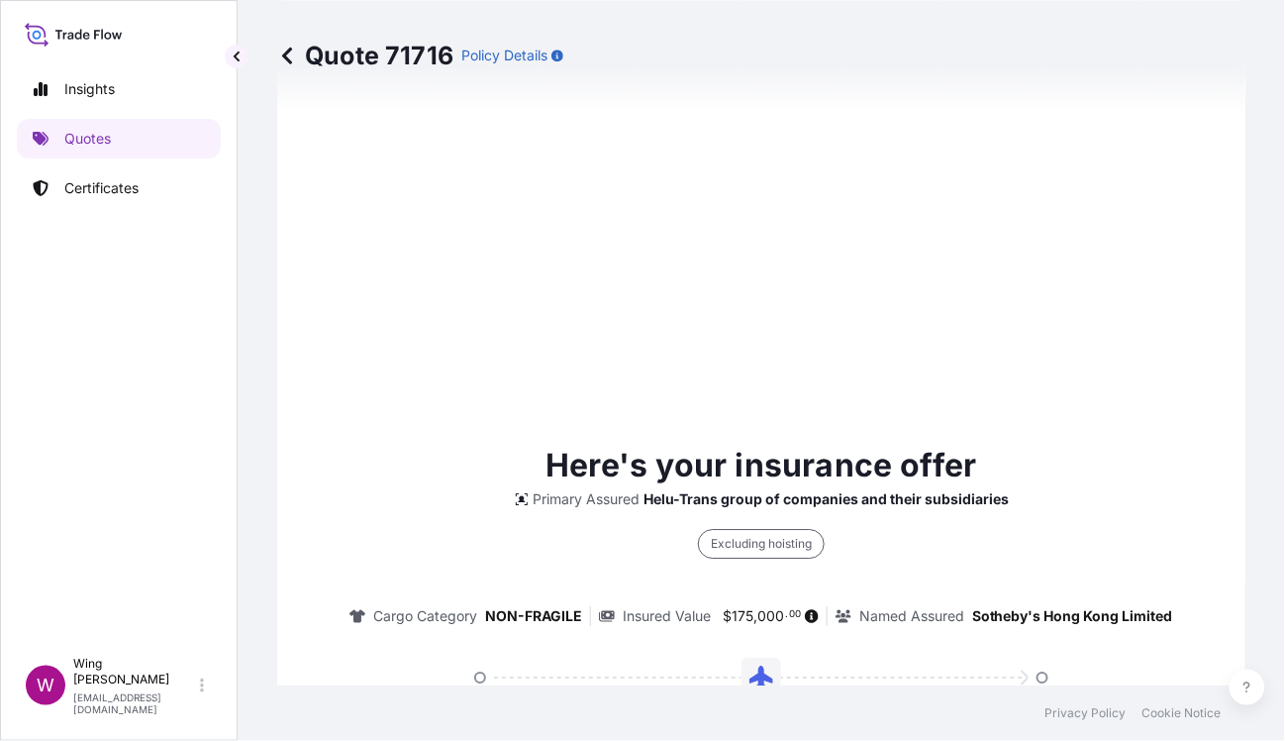
scroll to position [618, 0]
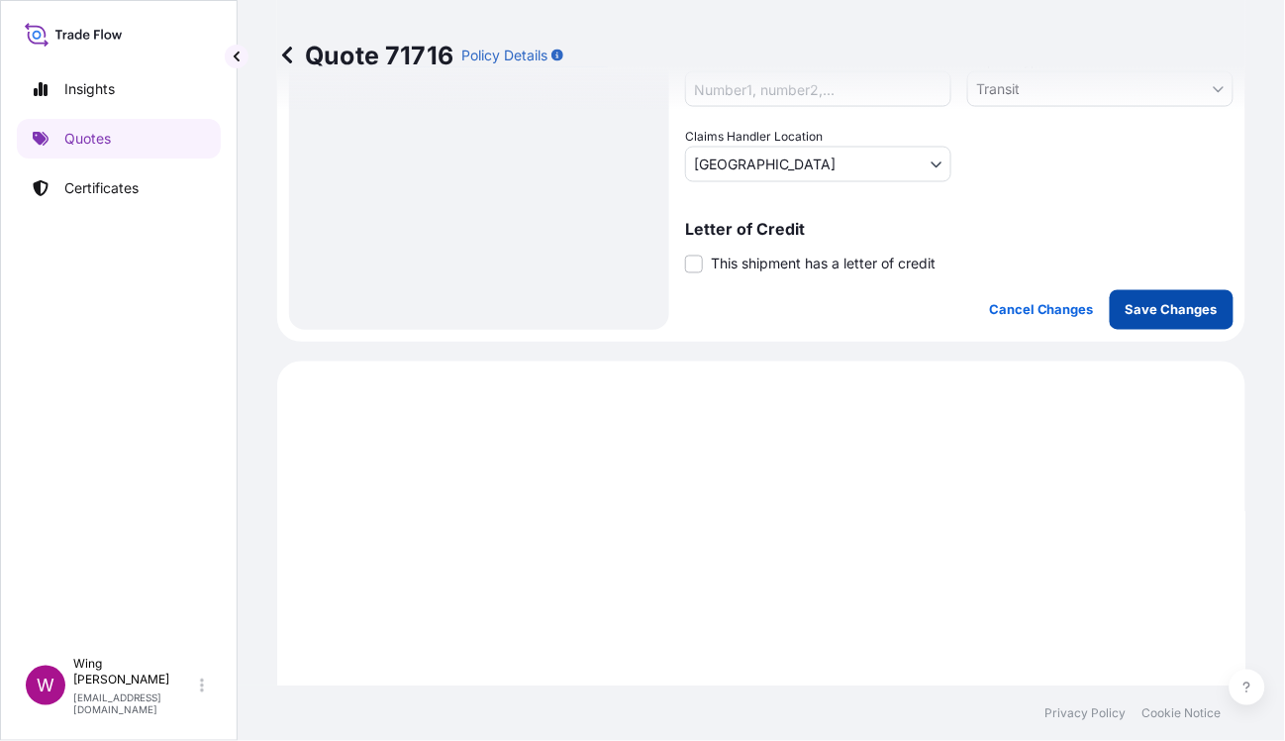
click at [1028, 292] on button "Save Changes" at bounding box center [1172, 310] width 124 height 40
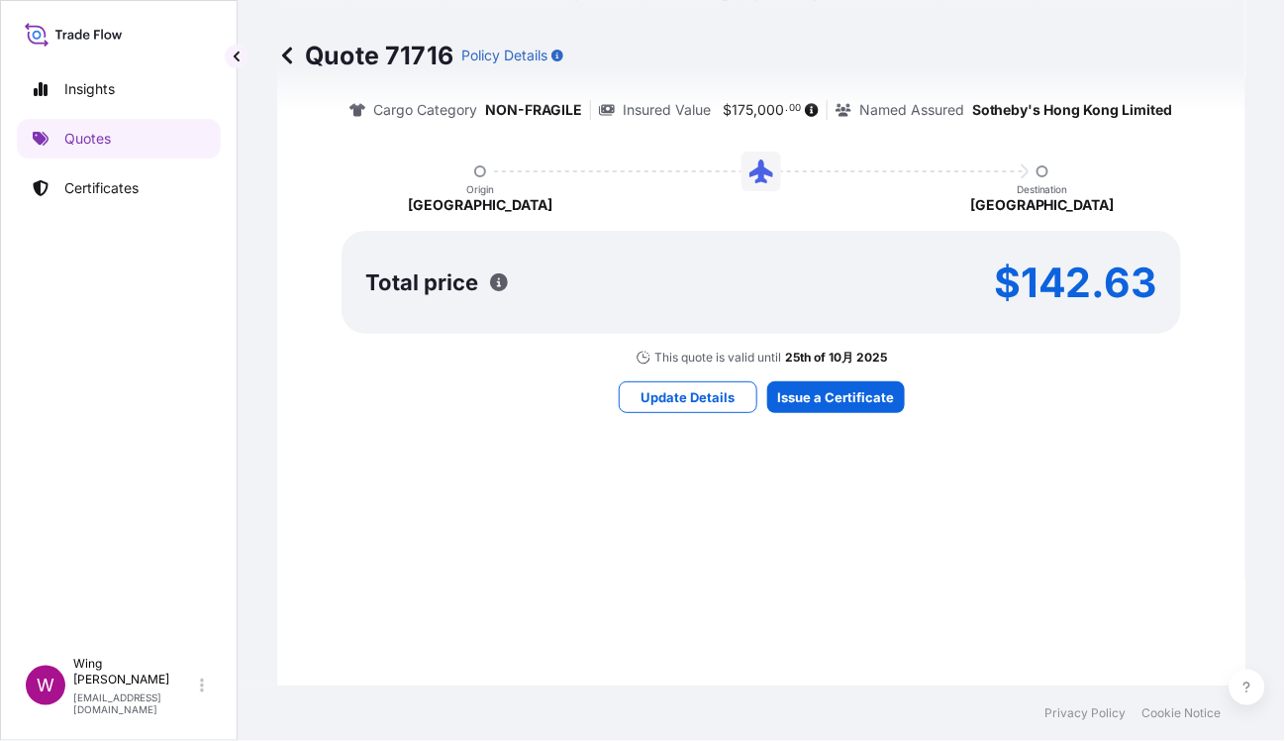
select select "AIR"
select select "Transit"
select select "Hong Kong"
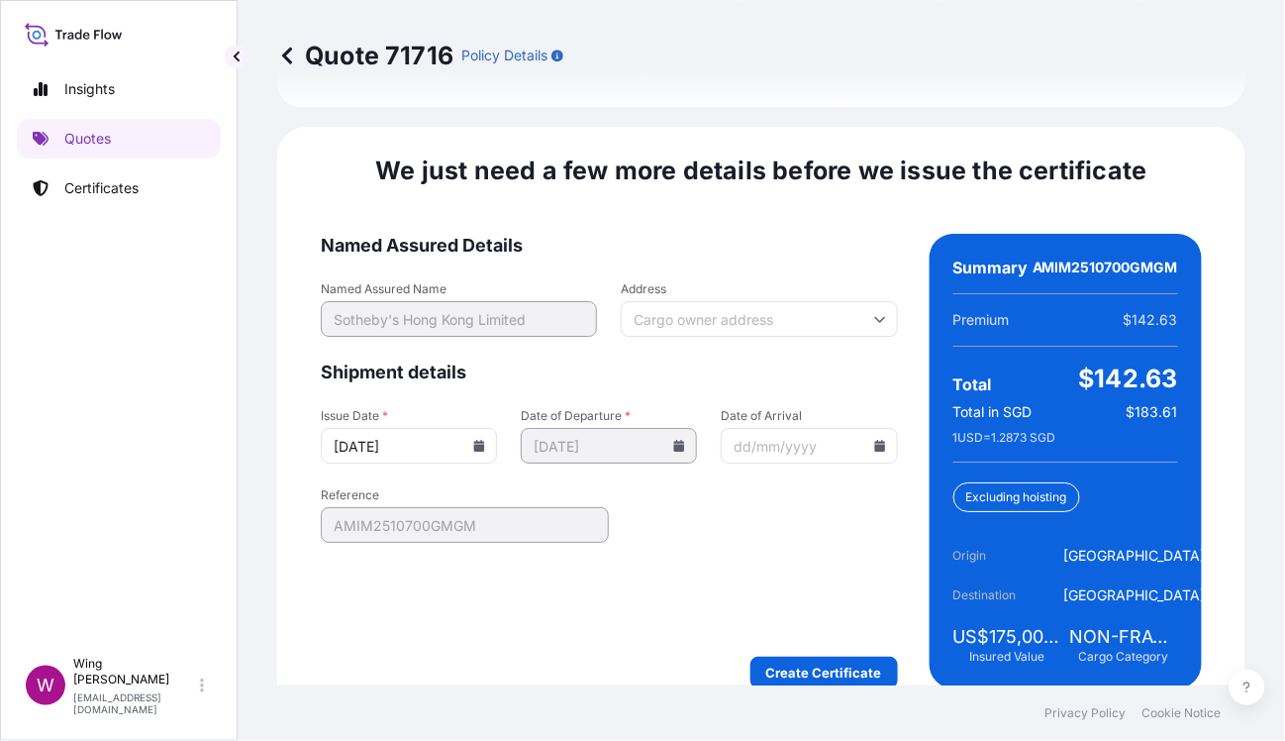
scroll to position [2887, 0]
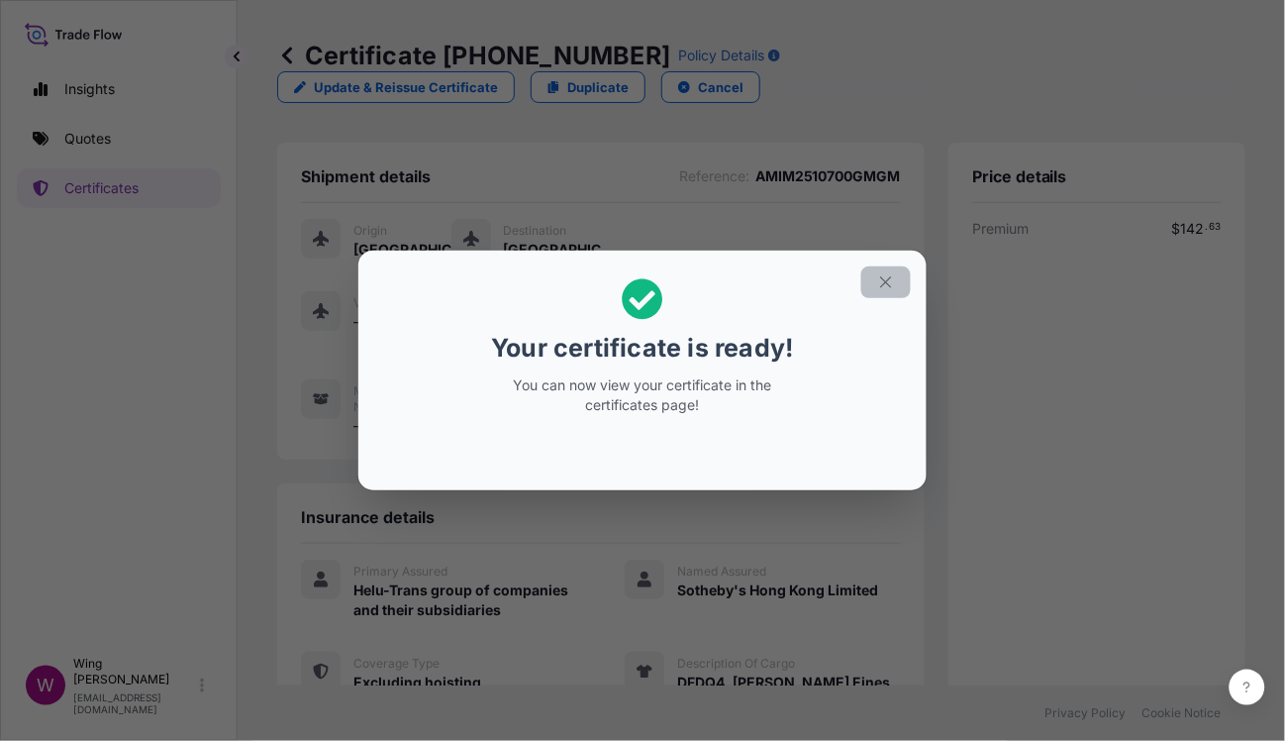
click at [885, 283] on icon "button" at bounding box center [885, 281] width 11 height 11
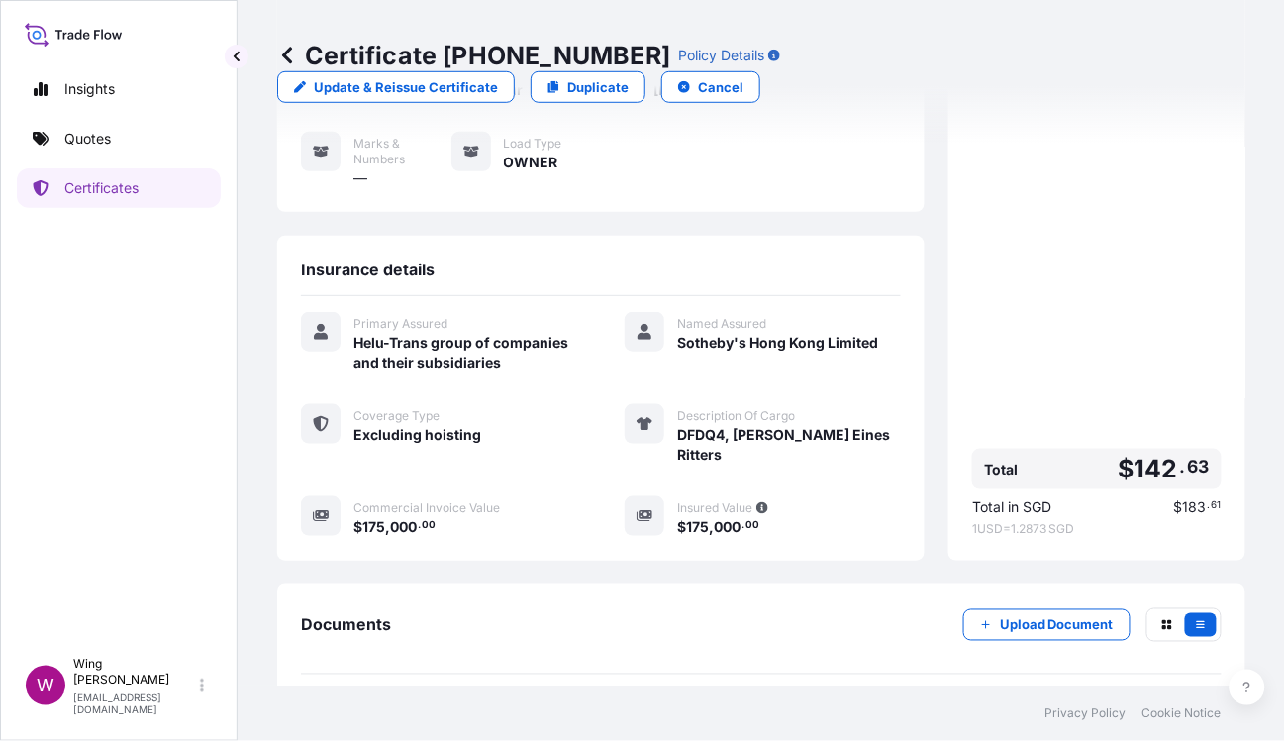
scroll to position [300, 0]
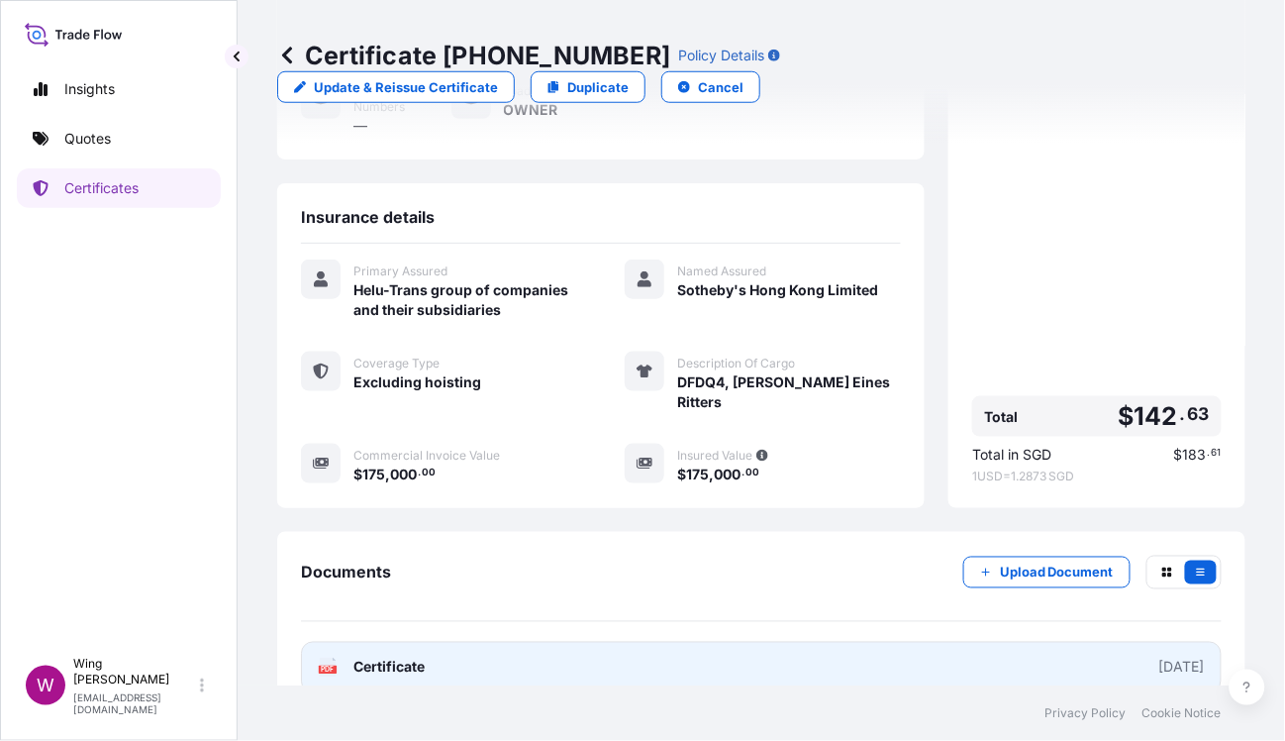
click at [329, 591] on text "PDF" at bounding box center [328, 669] width 13 height 7
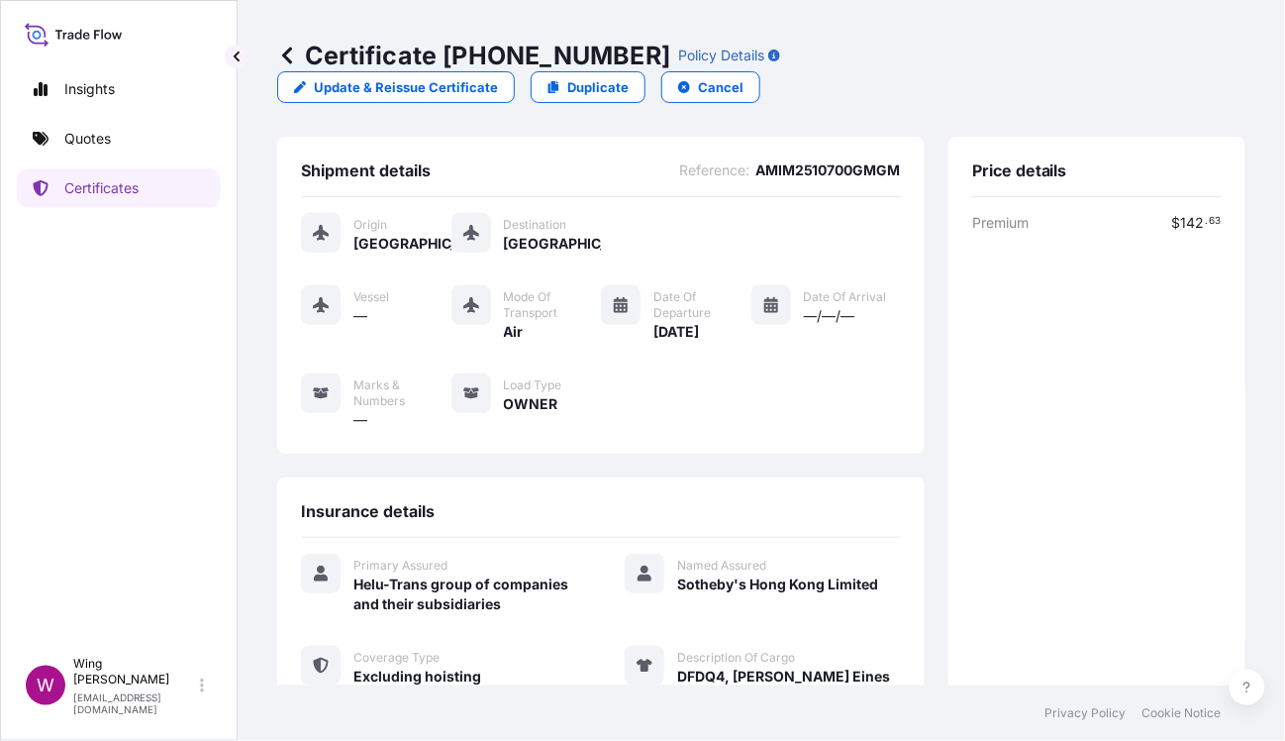
scroll to position [0, 0]
